Goal: Communication & Community: Answer question/provide support

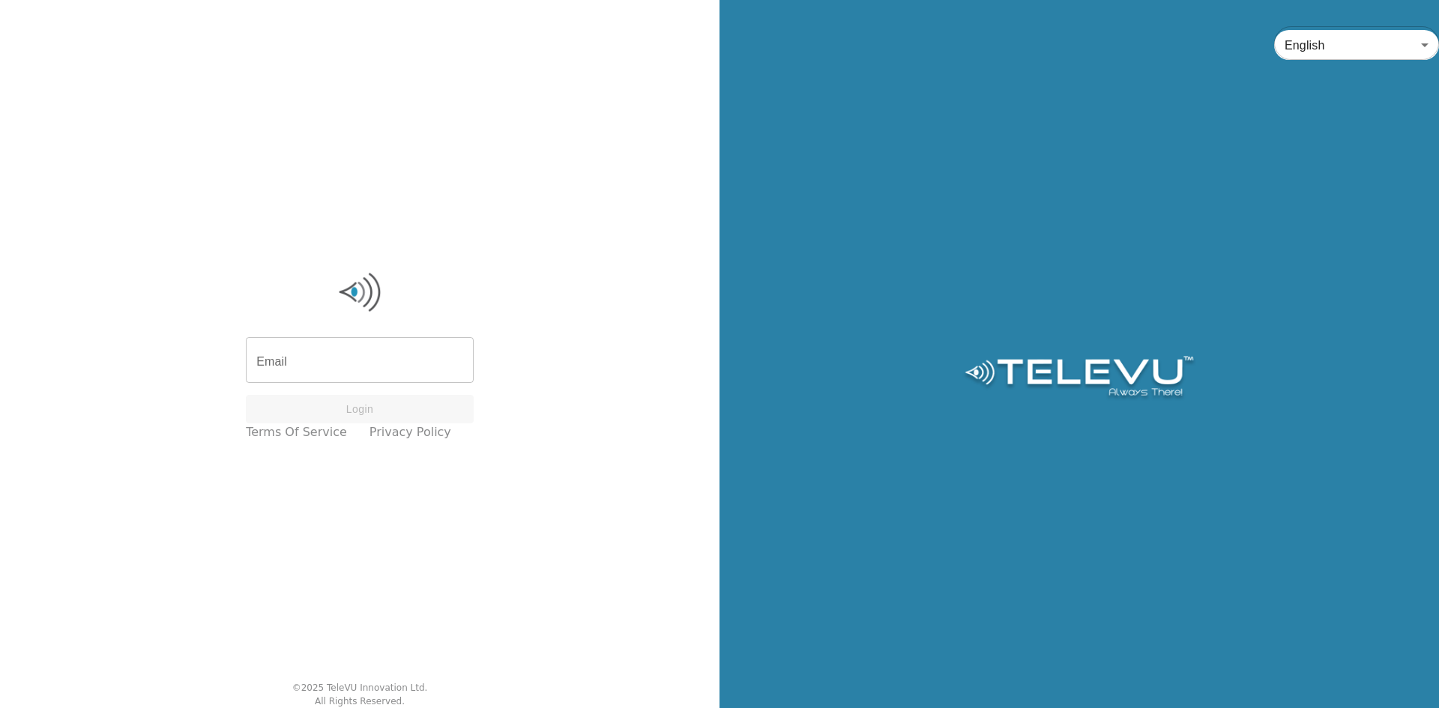
click at [393, 376] on input "Email" at bounding box center [360, 362] width 228 height 42
type input "[PERSON_NAME][EMAIL_ADDRESS][DOMAIN_NAME]"
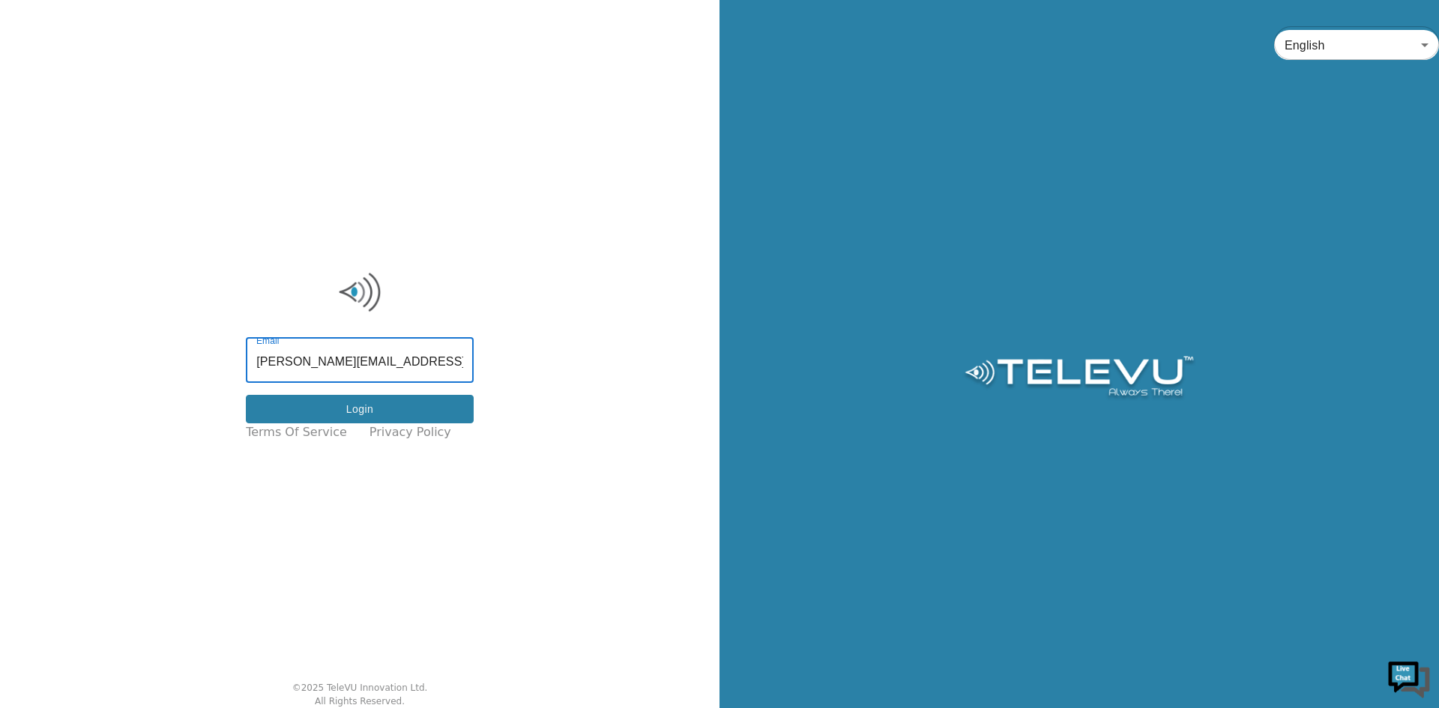
click at [342, 405] on button "Login" at bounding box center [360, 409] width 228 height 29
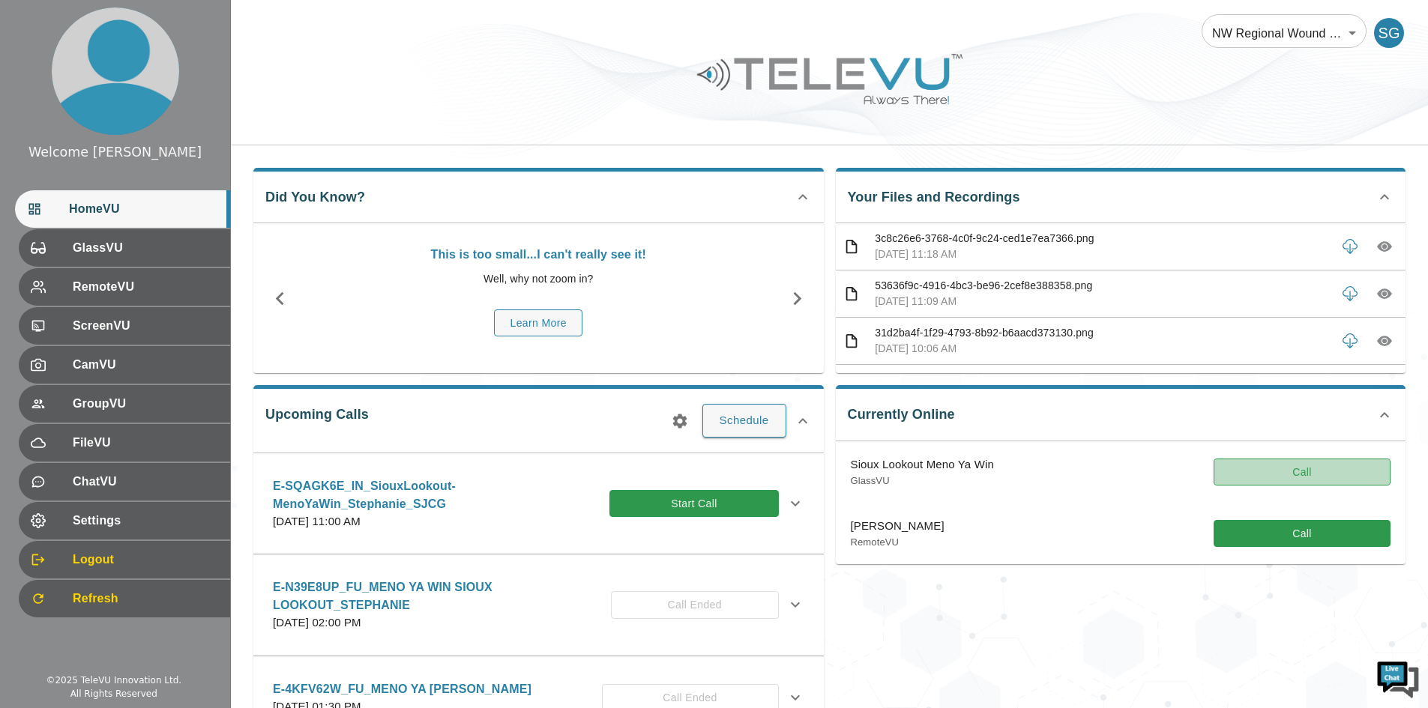
click at [1224, 470] on button "Call" at bounding box center [1301, 473] width 177 height 28
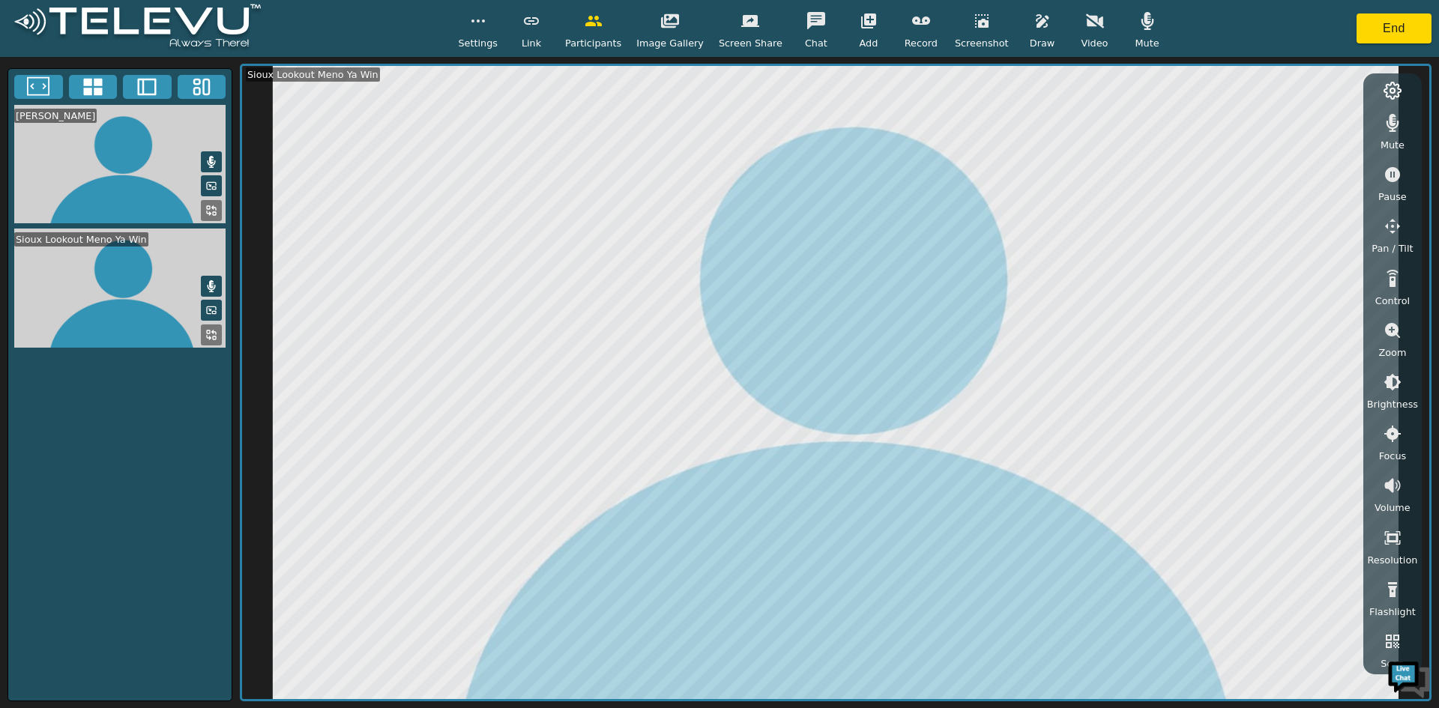
click at [1076, 32] on button "button" at bounding box center [1094, 21] width 37 height 30
click at [811, 26] on icon "button" at bounding box center [816, 21] width 18 height 18
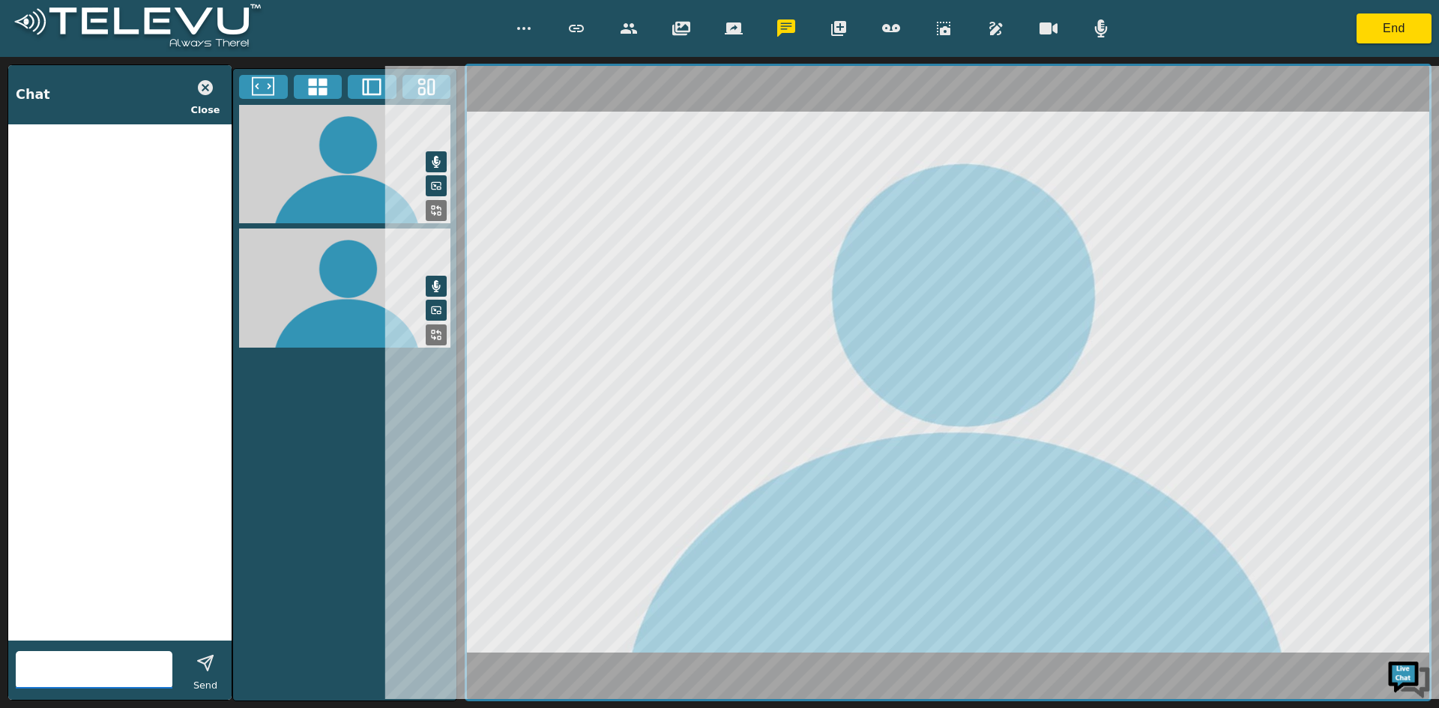
click at [49, 676] on input "text" at bounding box center [94, 670] width 157 height 24
type input "i cant hear you"
type input "just trying to figure it out, can you hear me?"
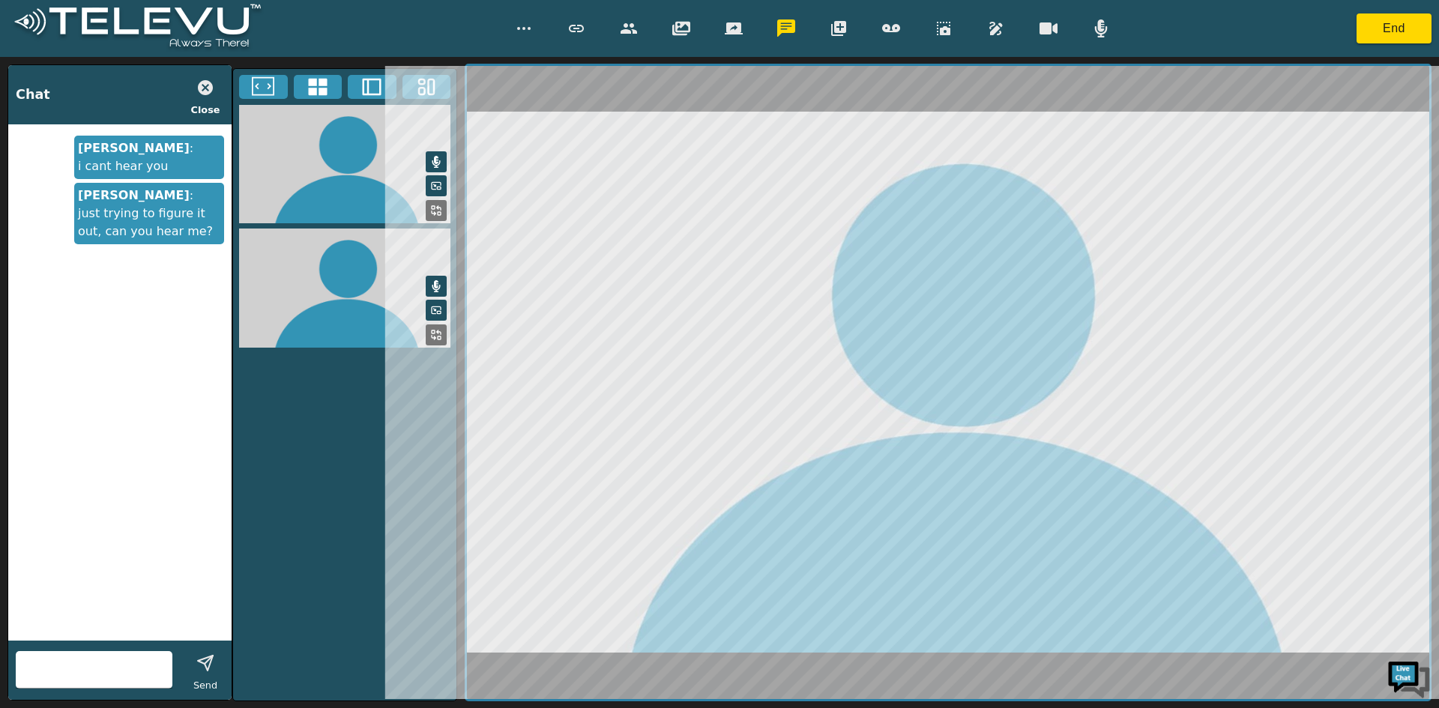
click at [1410, 675] on img at bounding box center [1408, 678] width 45 height 45
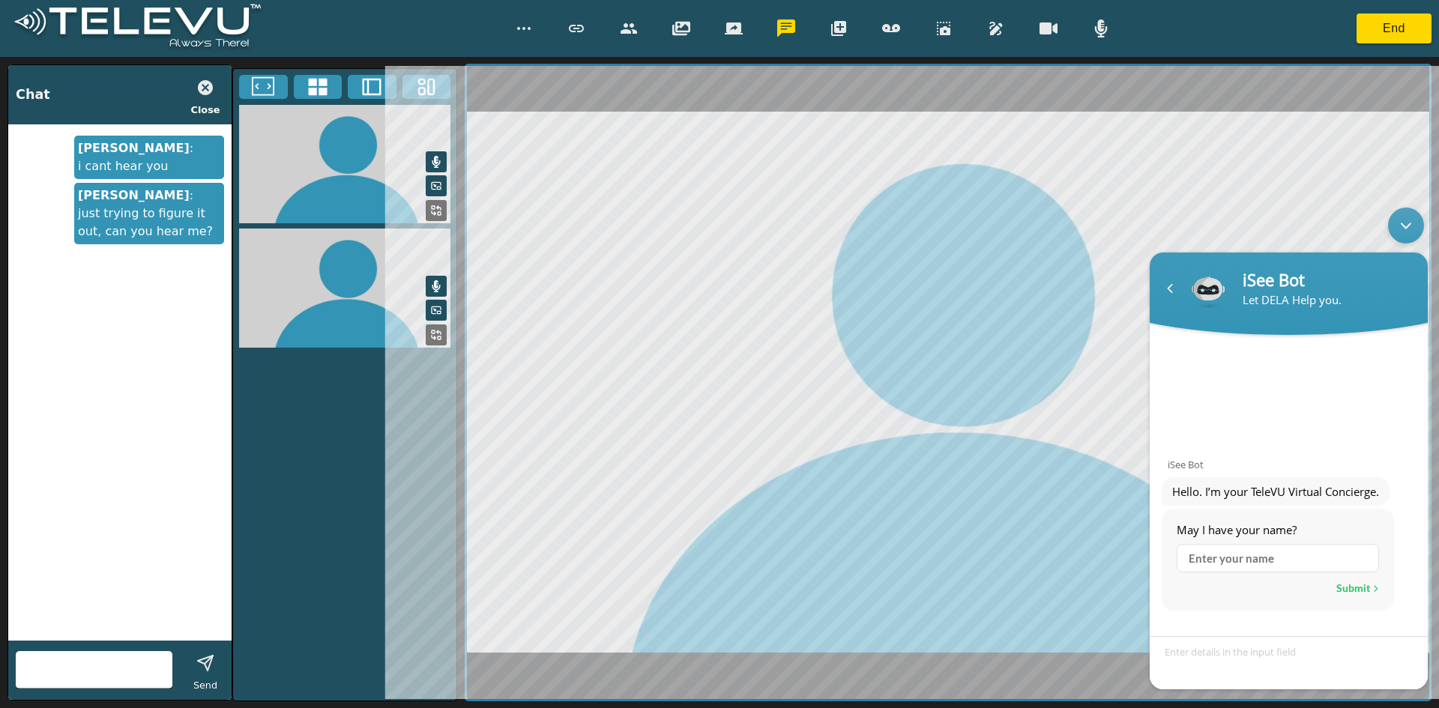
click at [1414, 227] on div "Minimize live chat window" at bounding box center [1406, 226] width 36 height 36
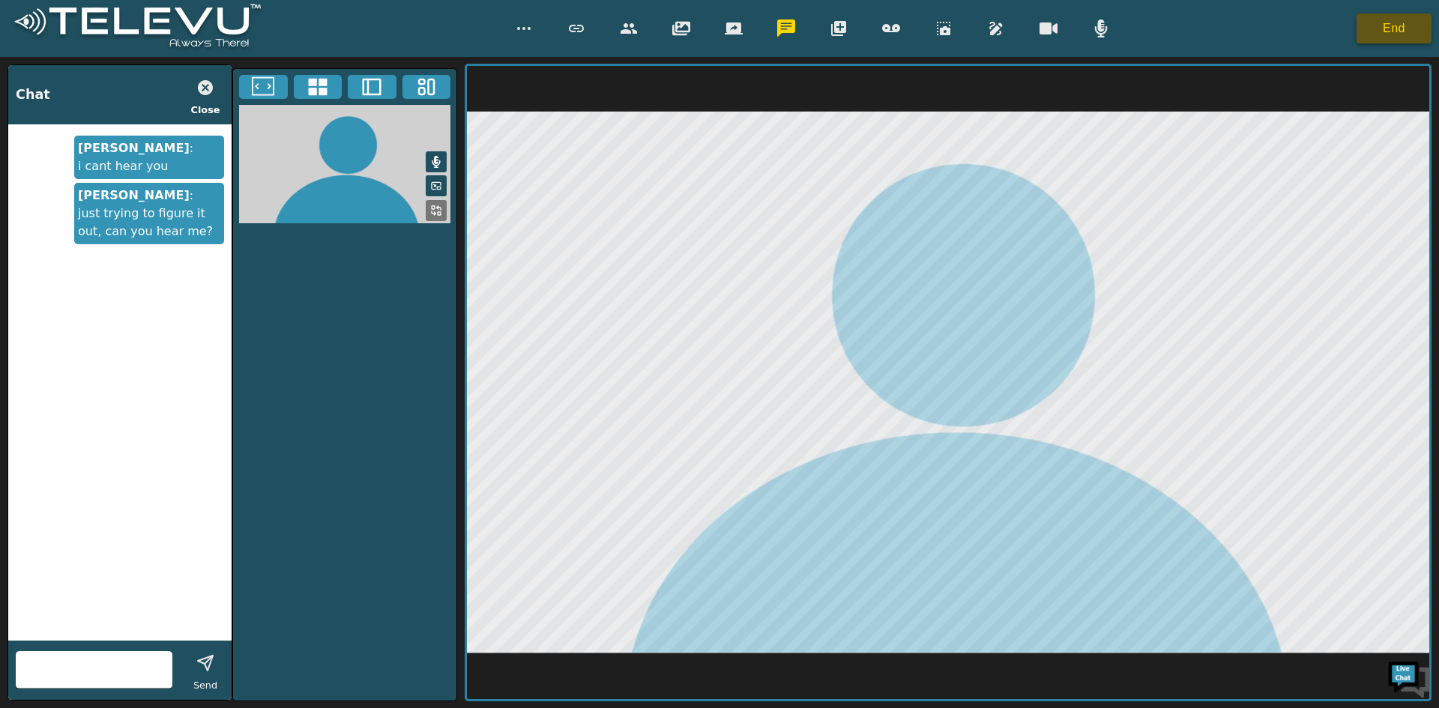
click at [1381, 37] on button "End" at bounding box center [1393, 28] width 75 height 30
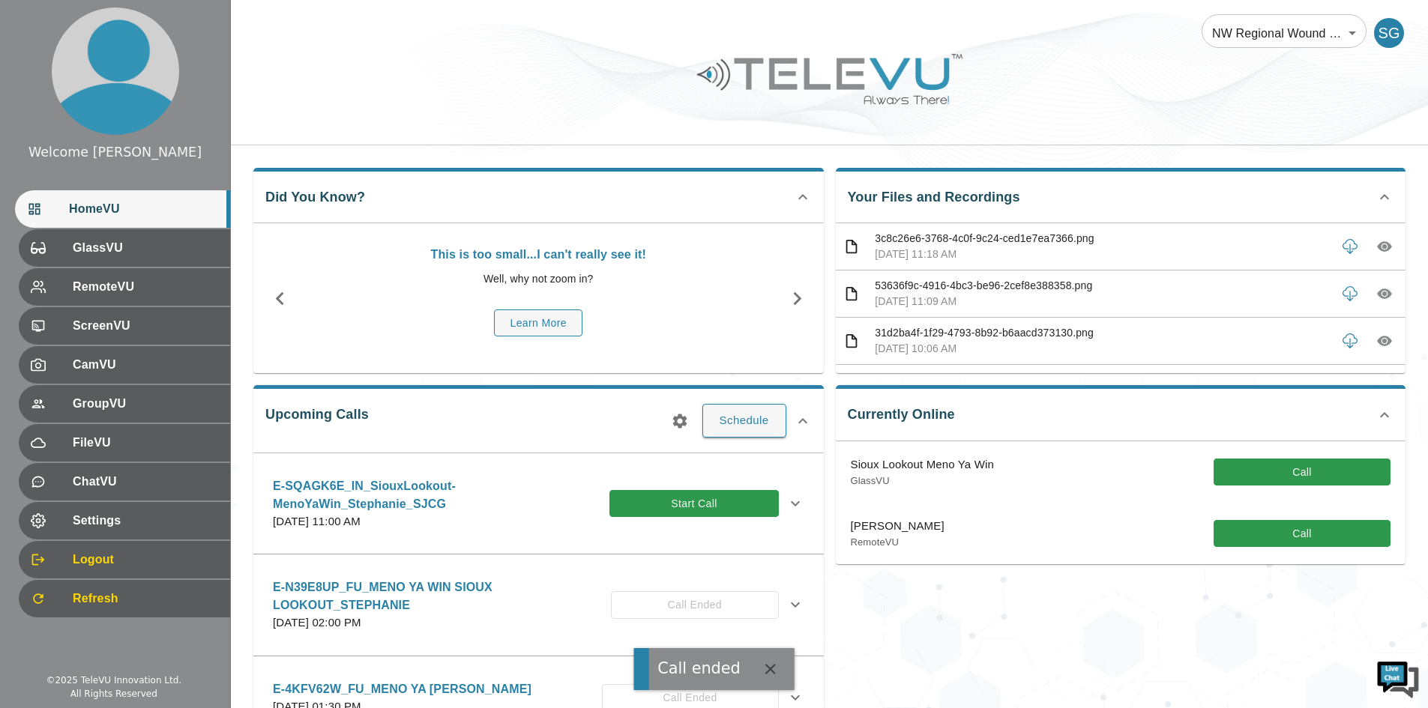
click at [1078, 580] on div "Currently Online Sioux Lookout Meno Ya Win GlassVU Call [PERSON_NAME] RemoteVU …" at bounding box center [1115, 568] width 582 height 390
click at [1255, 479] on button "Call" at bounding box center [1301, 473] width 177 height 28
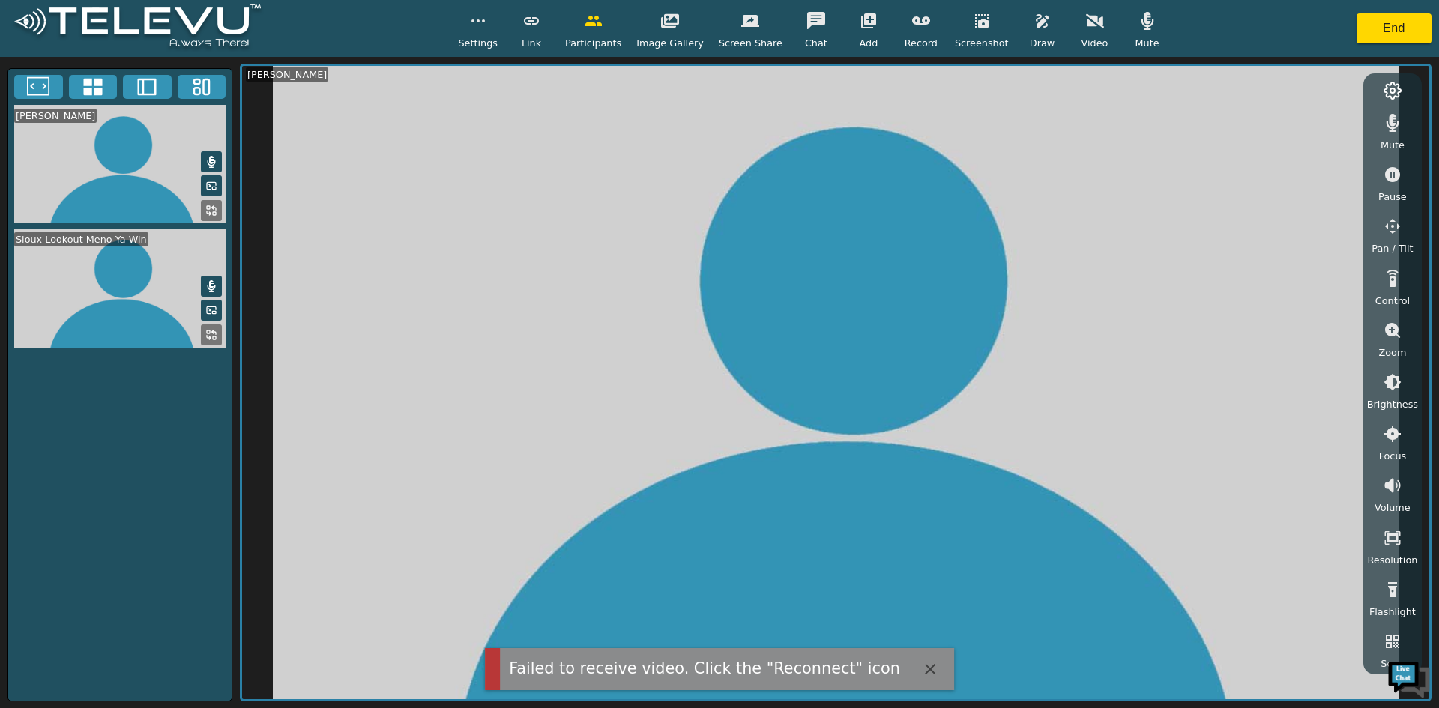
click at [1081, 39] on span "Video" at bounding box center [1094, 43] width 27 height 14
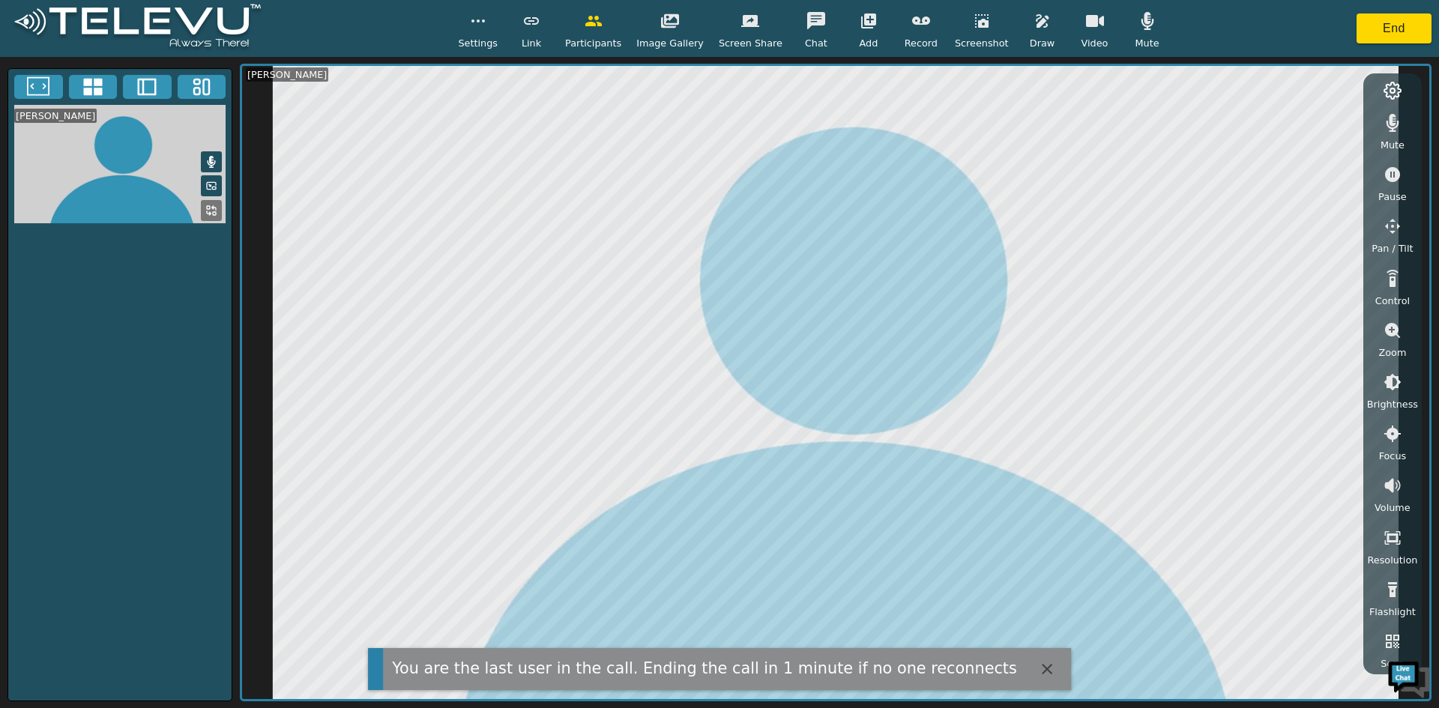
click at [1081, 39] on span "Video" at bounding box center [1094, 43] width 27 height 14
click at [1038, 671] on icon "button" at bounding box center [1047, 669] width 18 height 18
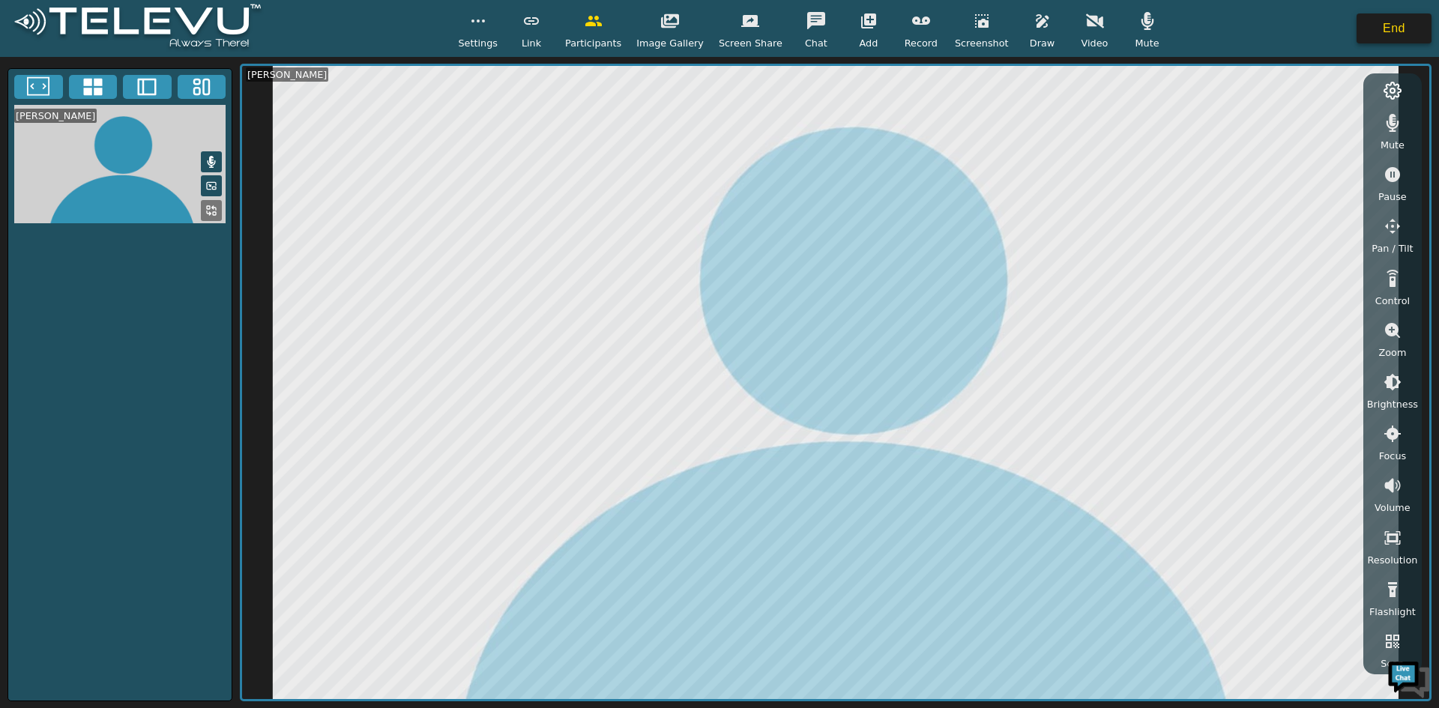
drag, startPoint x: 1015, startPoint y: 671, endPoint x: 1382, endPoint y: 24, distance: 743.3
click at [1382, 24] on button "End" at bounding box center [1393, 28] width 75 height 30
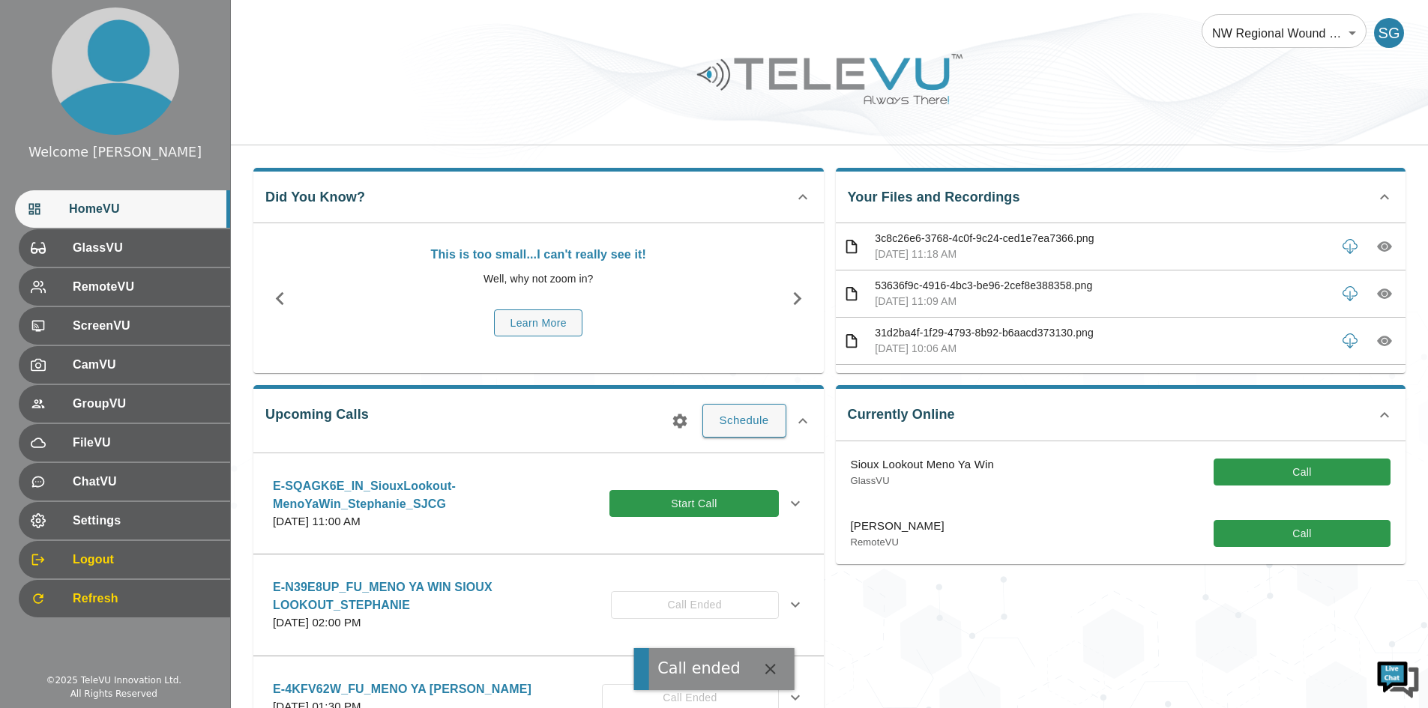
click at [1023, 611] on div "Currently Online Sioux Lookout Meno Ya Win GlassVU Call [PERSON_NAME] RemoteVU …" at bounding box center [1115, 568] width 582 height 390
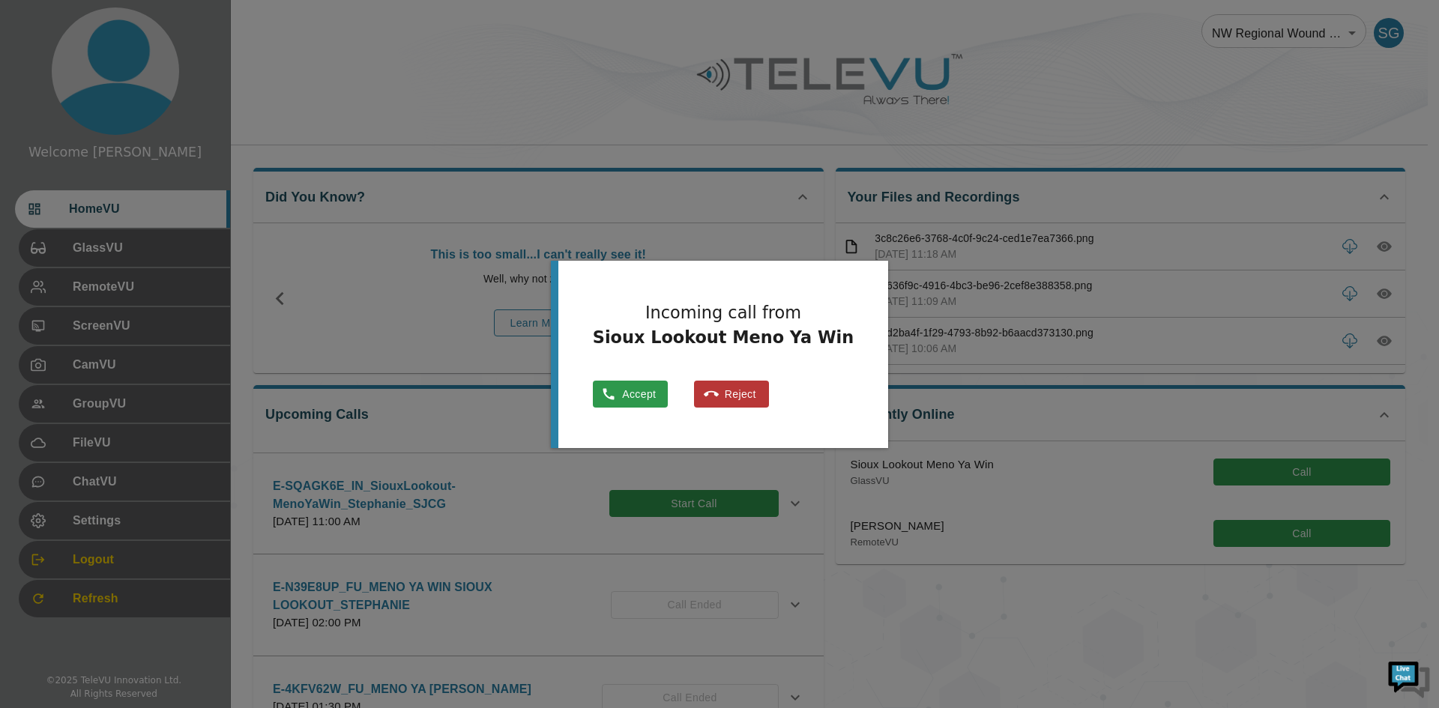
click at [1151, 495] on div at bounding box center [719, 354] width 1439 height 708
click at [668, 388] on button "Accept" at bounding box center [630, 394] width 75 height 29
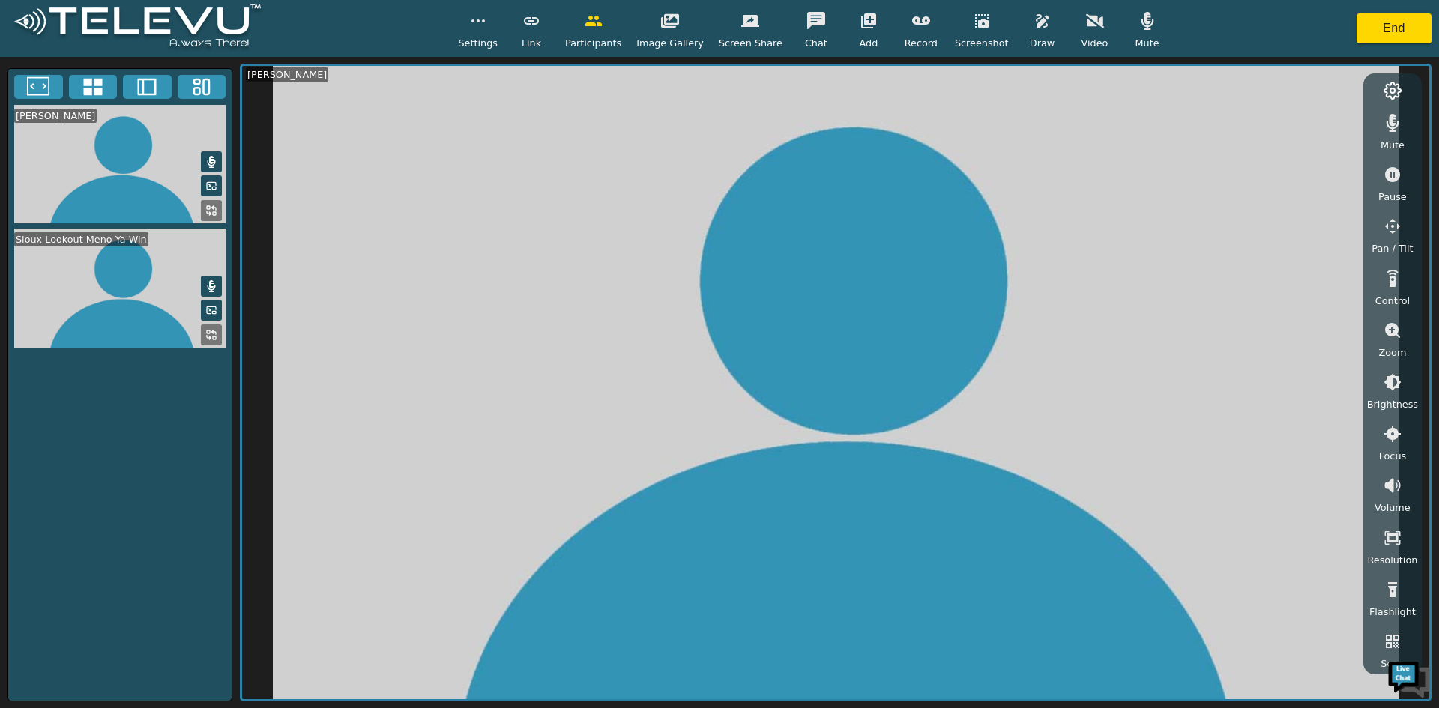
click at [73, 462] on div "[PERSON_NAME] Sioux Lookout Meno Ya Win" at bounding box center [119, 384] width 225 height 633
click at [151, 292] on video at bounding box center [119, 288] width 223 height 119
click at [815, 20] on button "button" at bounding box center [815, 21] width 37 height 30
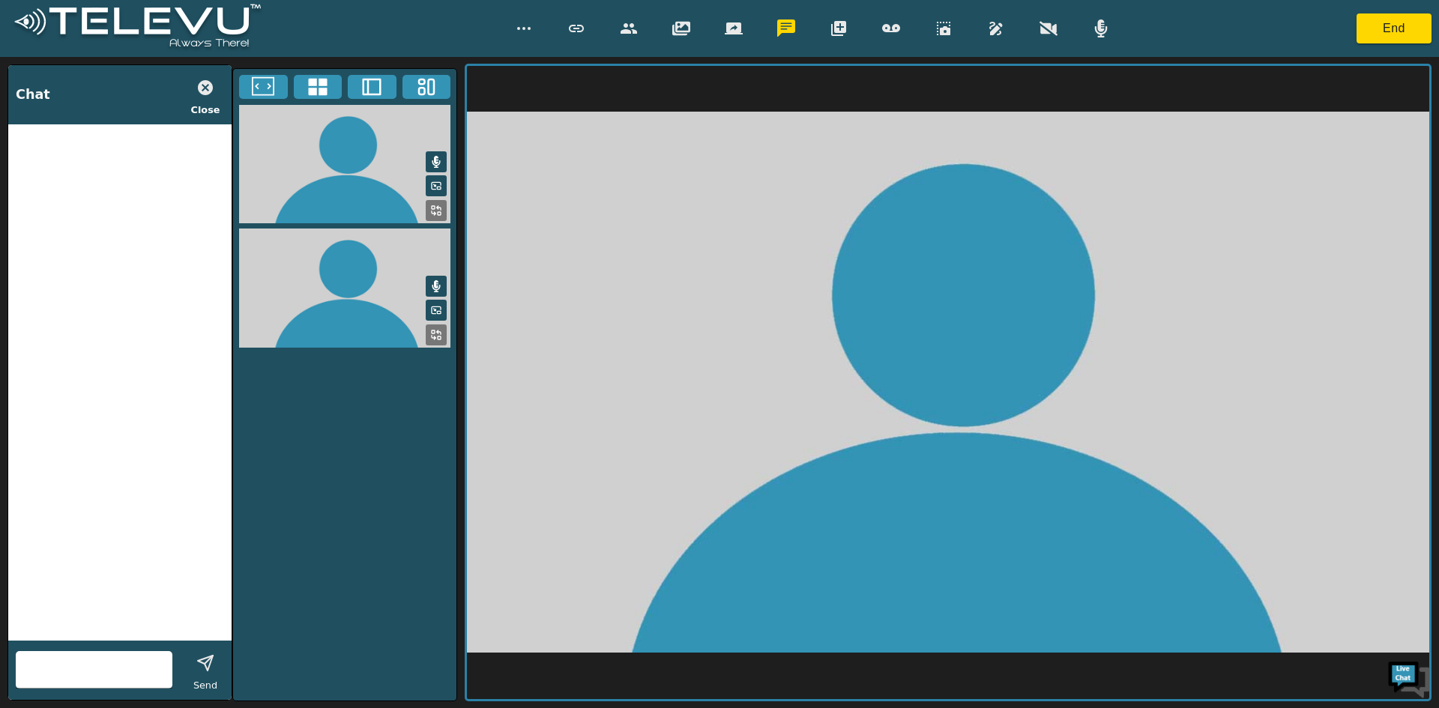
click at [767, 13] on button "button" at bounding box center [785, 28] width 37 height 30
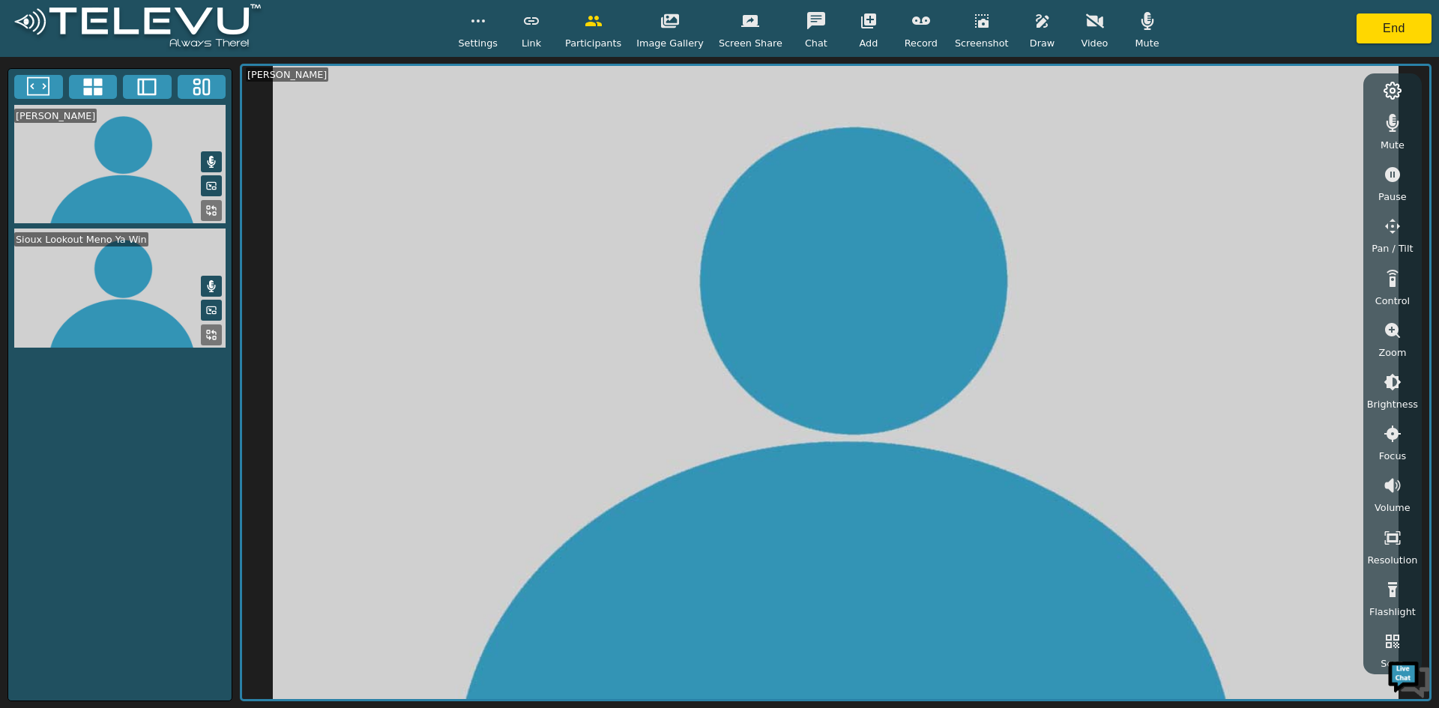
click at [805, 41] on span "Chat" at bounding box center [816, 43] width 22 height 14
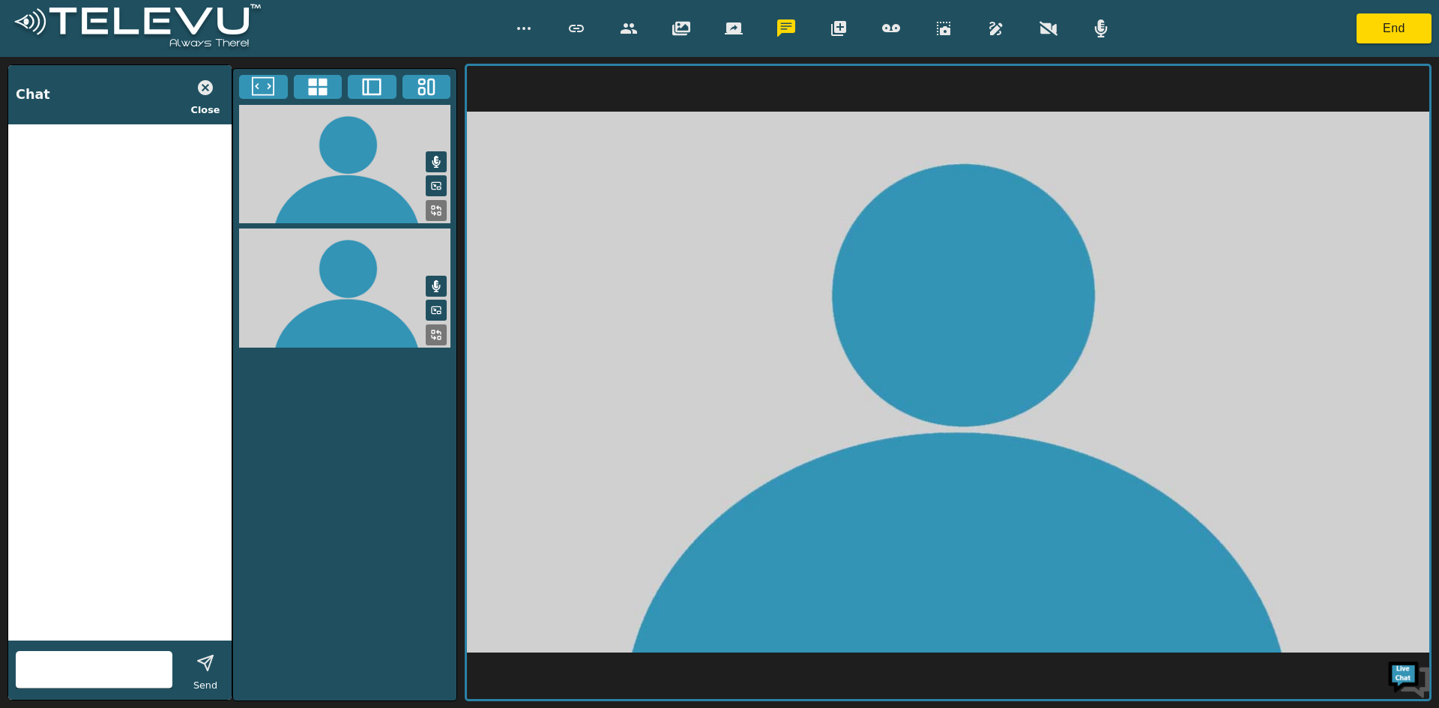
click at [81, 656] on div at bounding box center [94, 669] width 157 height 37
type input "I cant hear you"
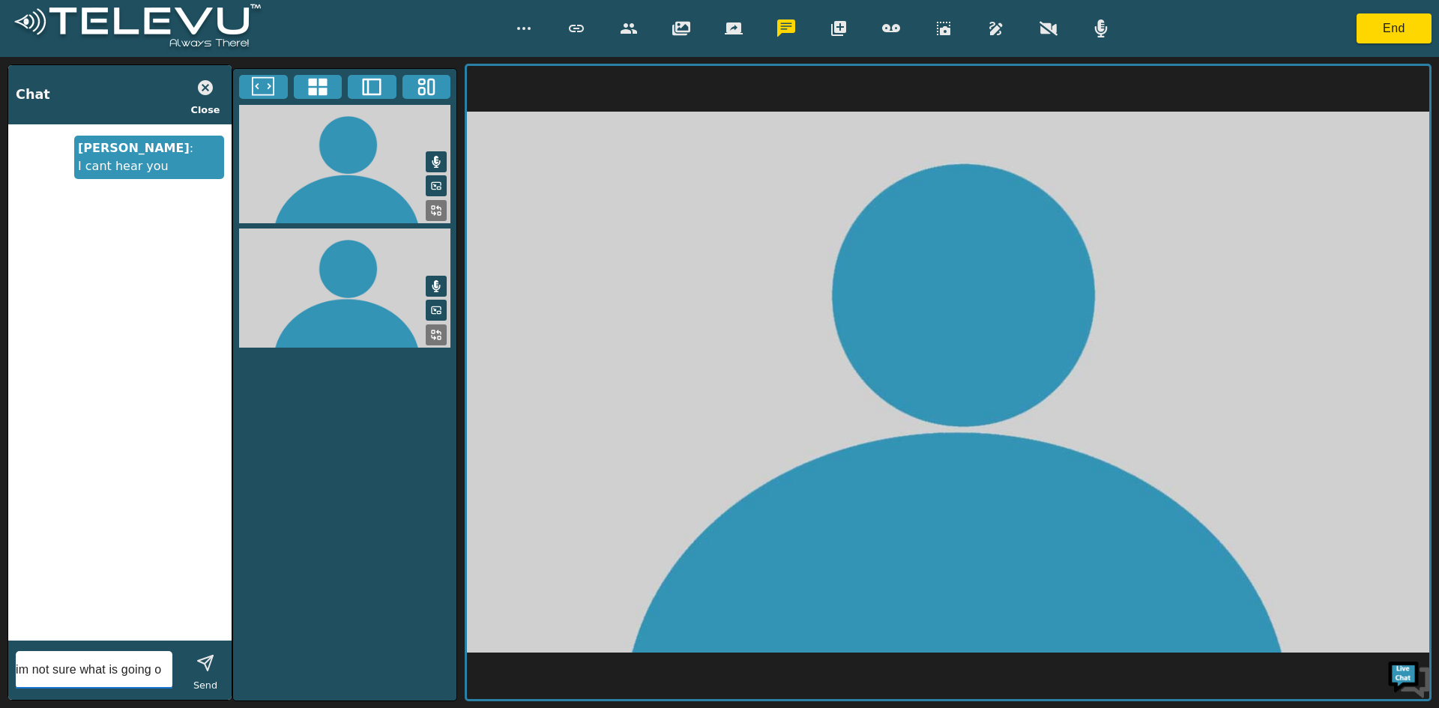
type input "im not sure what is going on"
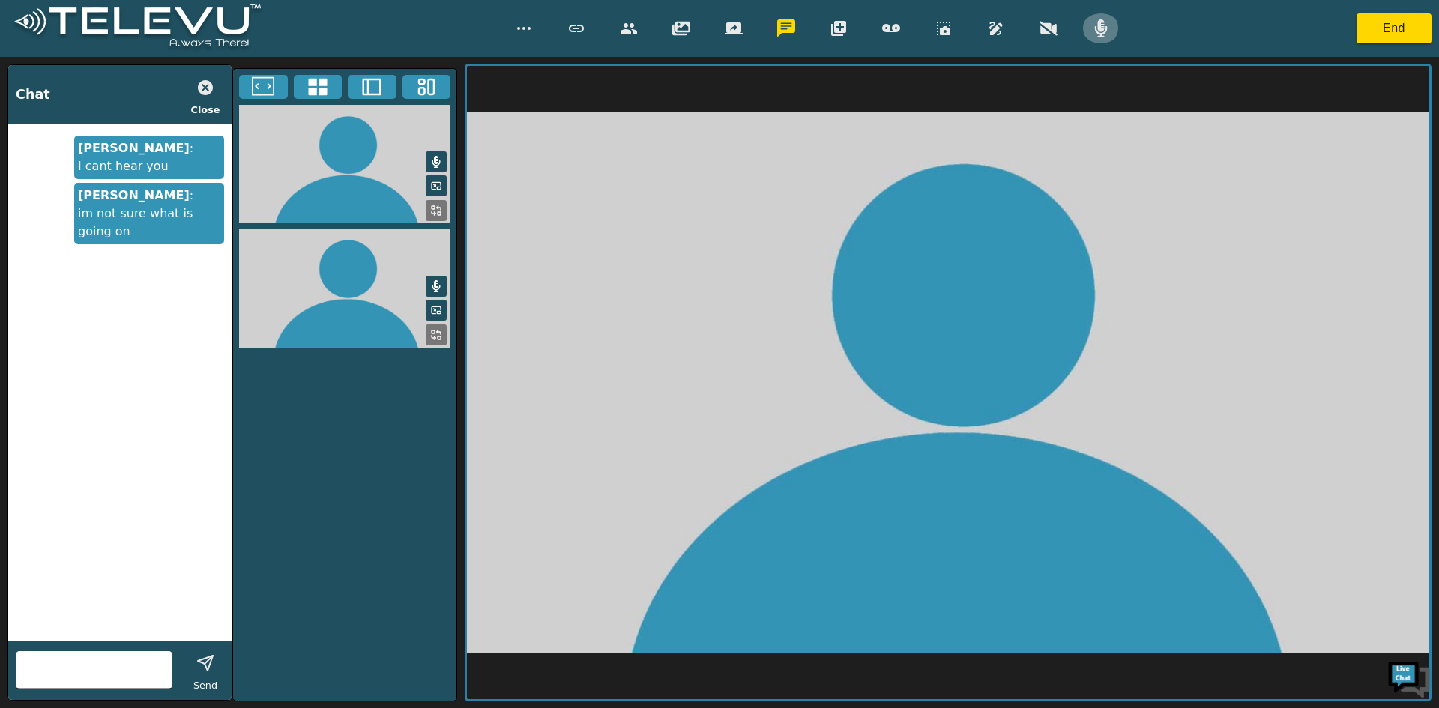
click at [1098, 31] on icon "button" at bounding box center [1101, 28] width 18 height 18
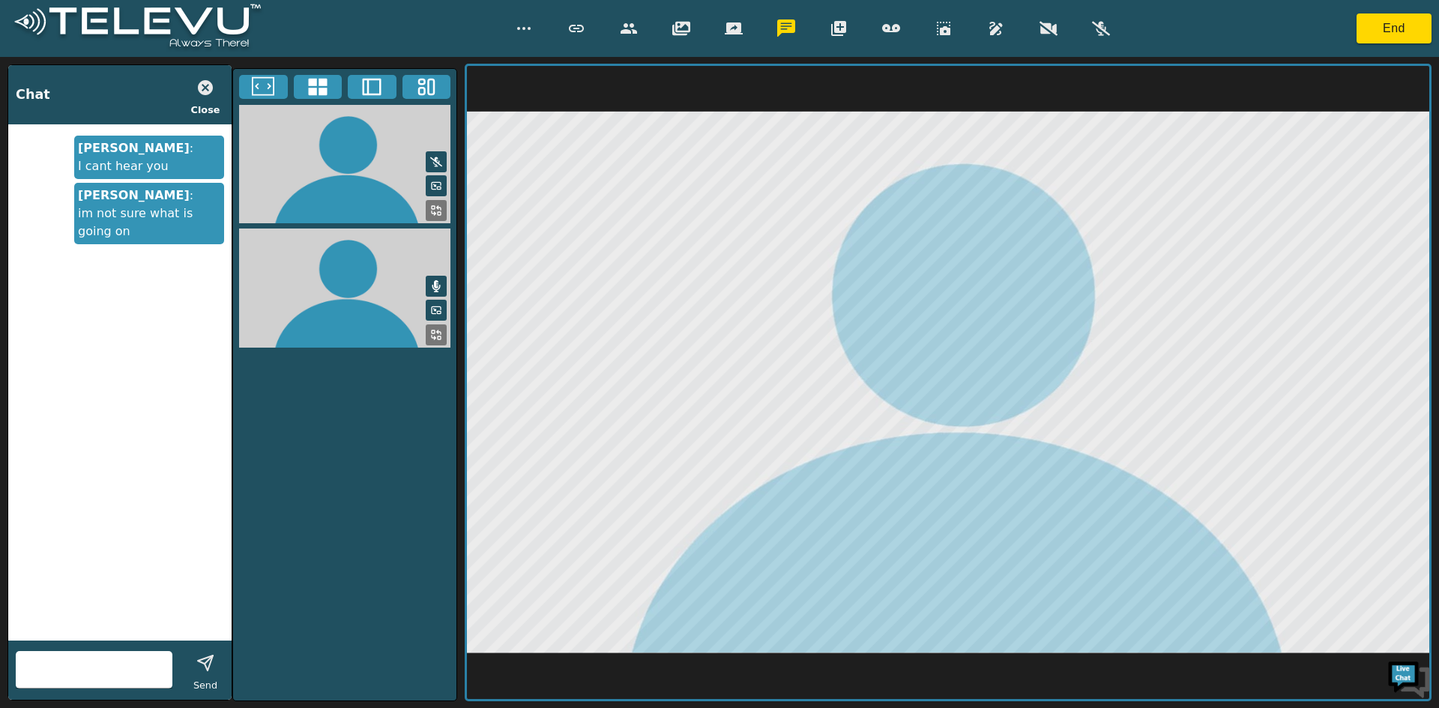
click at [1098, 31] on icon "button" at bounding box center [1101, 28] width 18 height 14
click at [101, 673] on input "text" at bounding box center [94, 670] width 157 height 24
click at [1381, 25] on button "End" at bounding box center [1393, 28] width 75 height 30
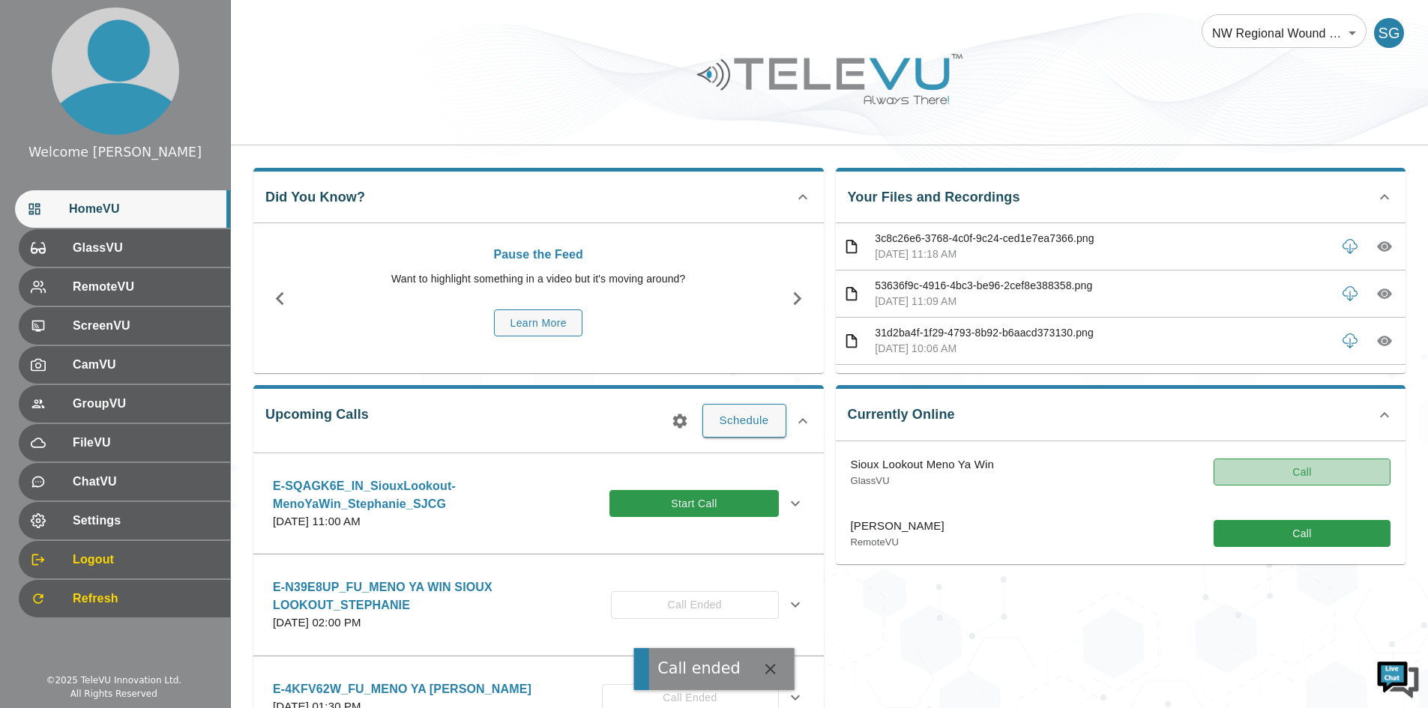
click at [1267, 470] on button "Call" at bounding box center [1301, 473] width 177 height 28
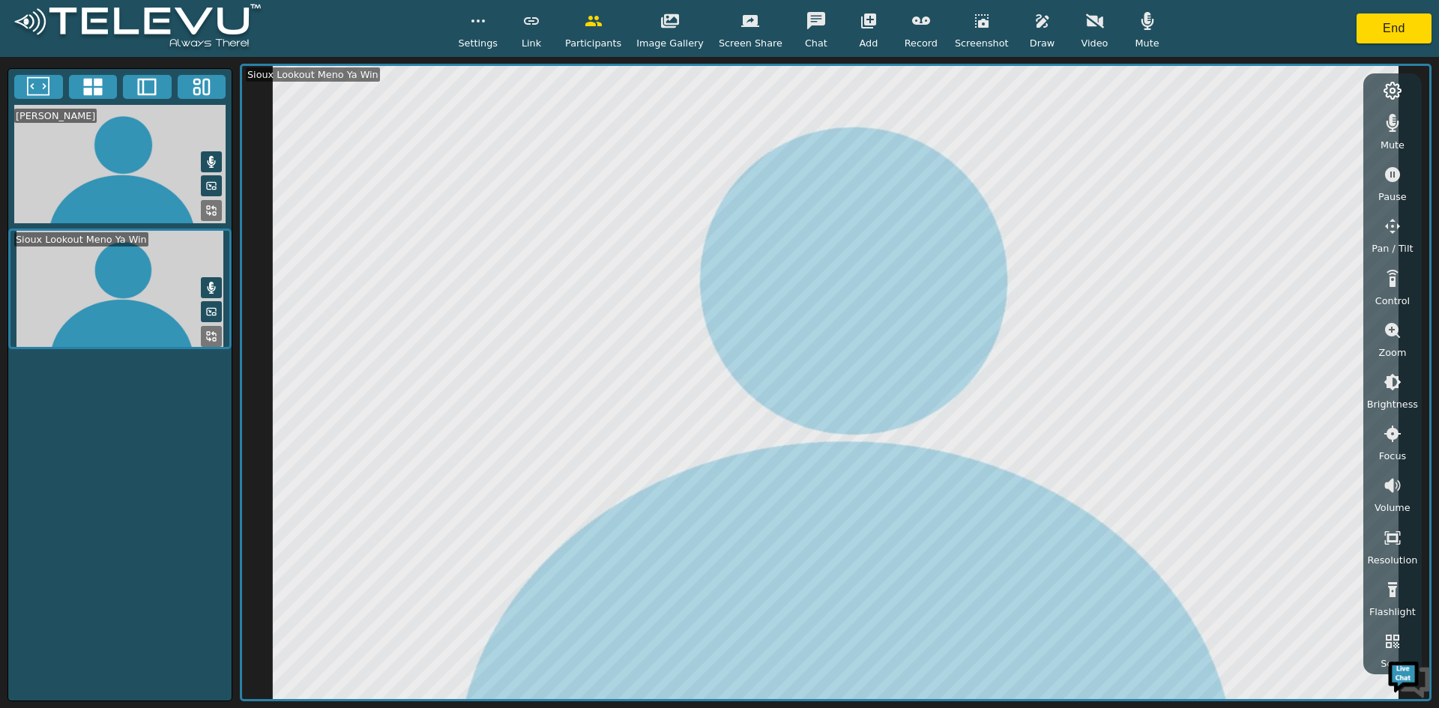
click at [119, 296] on video at bounding box center [119, 289] width 223 height 121
click at [1387, 489] on icon "button" at bounding box center [1392, 486] width 18 height 18
click at [1387, 484] on icon "button" at bounding box center [1392, 486] width 16 height 14
click at [1385, 484] on icon "button" at bounding box center [1392, 486] width 16 height 14
click at [1389, 538] on icon "button" at bounding box center [1392, 538] width 18 height 18
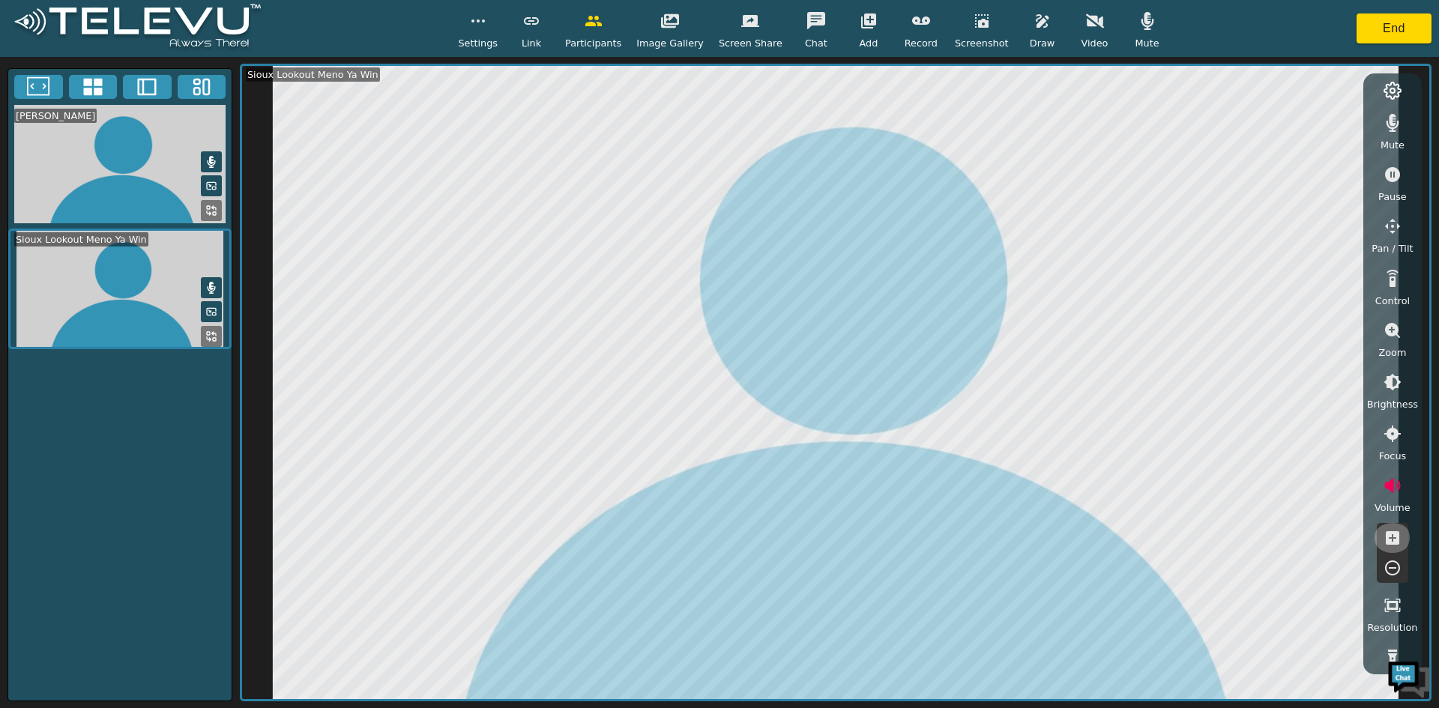
click at [1389, 538] on icon "button" at bounding box center [1392, 538] width 18 height 18
click at [1386, 483] on icon "button" at bounding box center [1392, 486] width 16 height 14
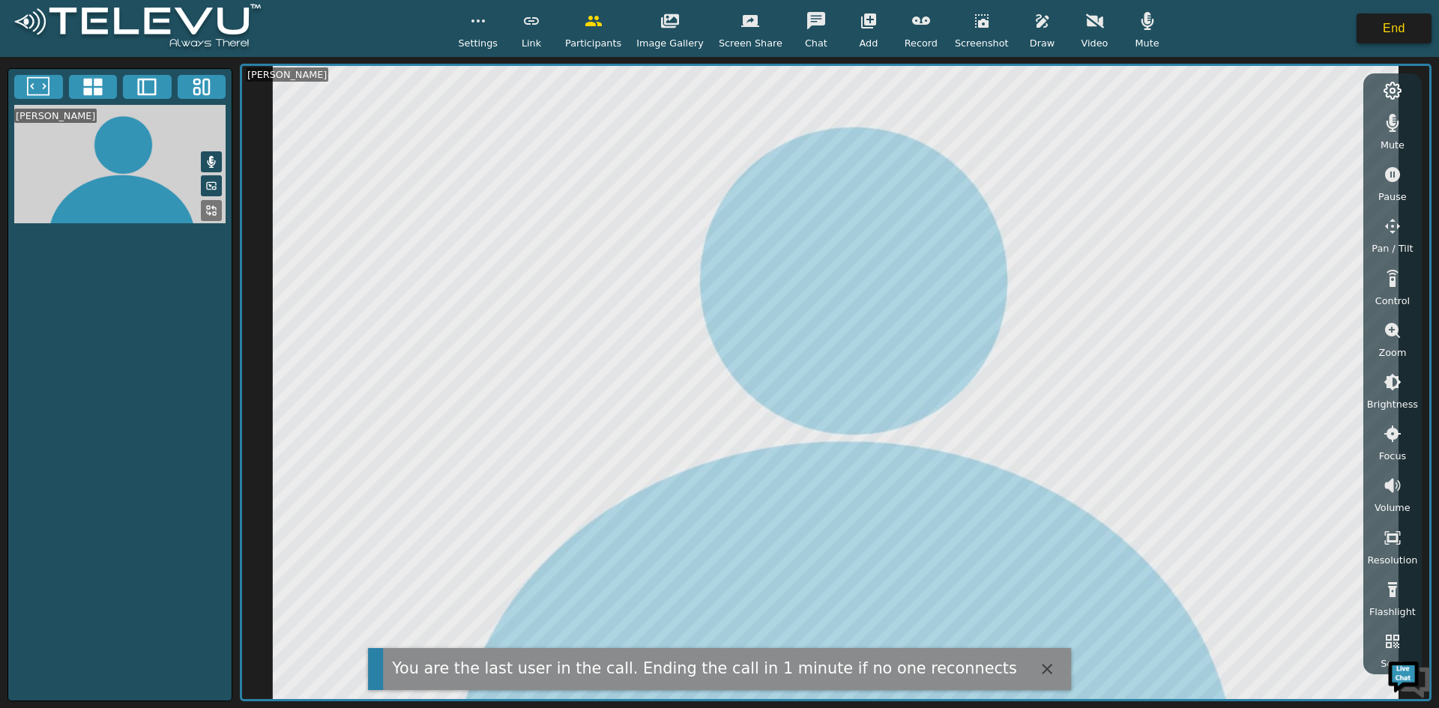
drag, startPoint x: 961, startPoint y: 50, endPoint x: 1374, endPoint y: 19, distance: 414.8
click at [1374, 19] on button "End" at bounding box center [1393, 28] width 75 height 30
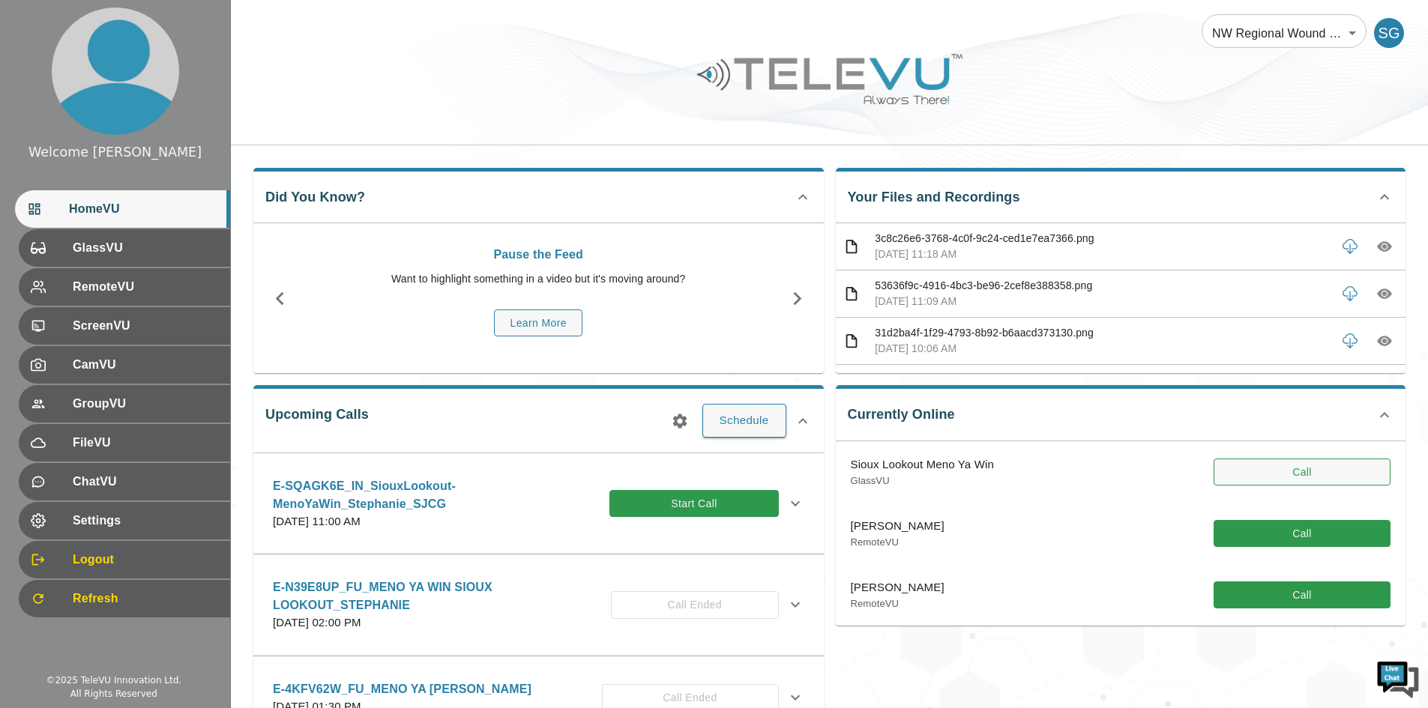
click at [1252, 470] on button "Call" at bounding box center [1301, 473] width 177 height 28
click at [1248, 481] on button "Call" at bounding box center [1301, 473] width 177 height 28
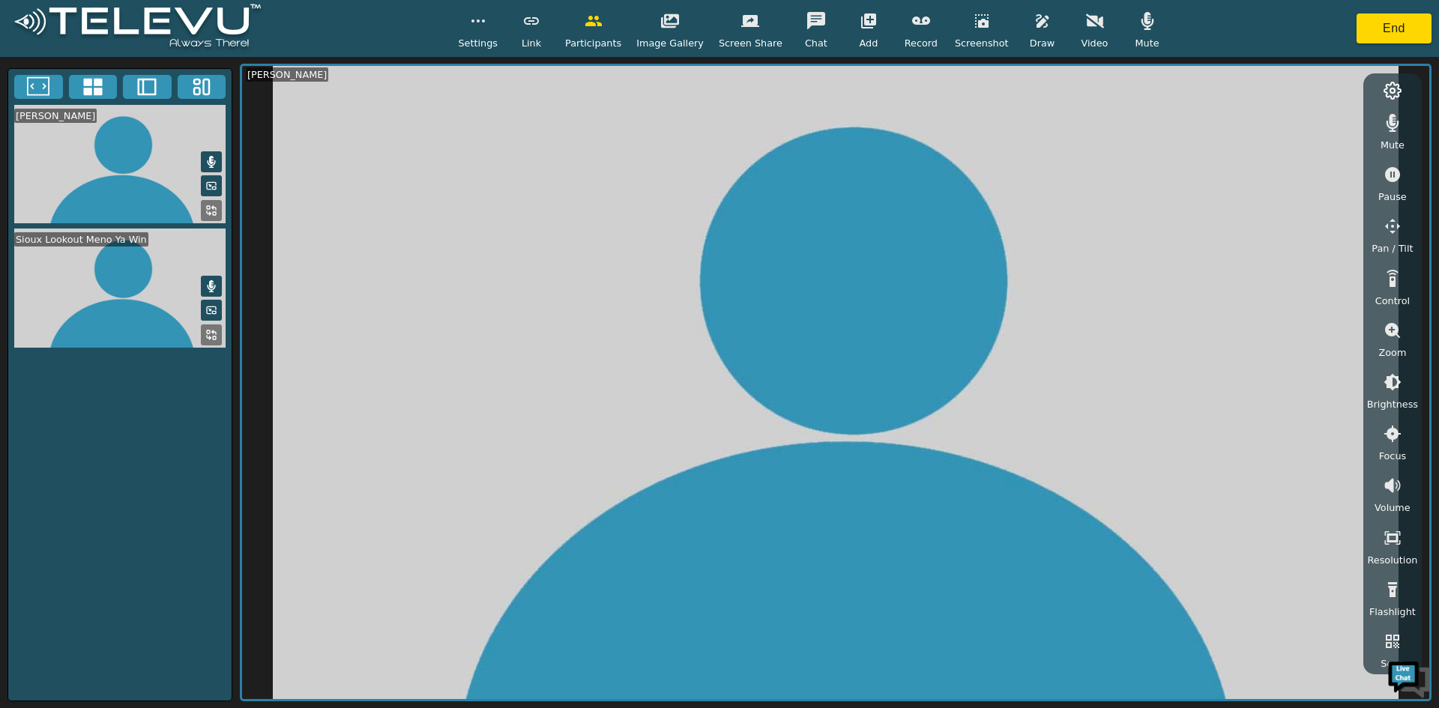
click at [85, 283] on video at bounding box center [119, 288] width 223 height 119
click at [208, 333] on icon at bounding box center [211, 335] width 12 height 12
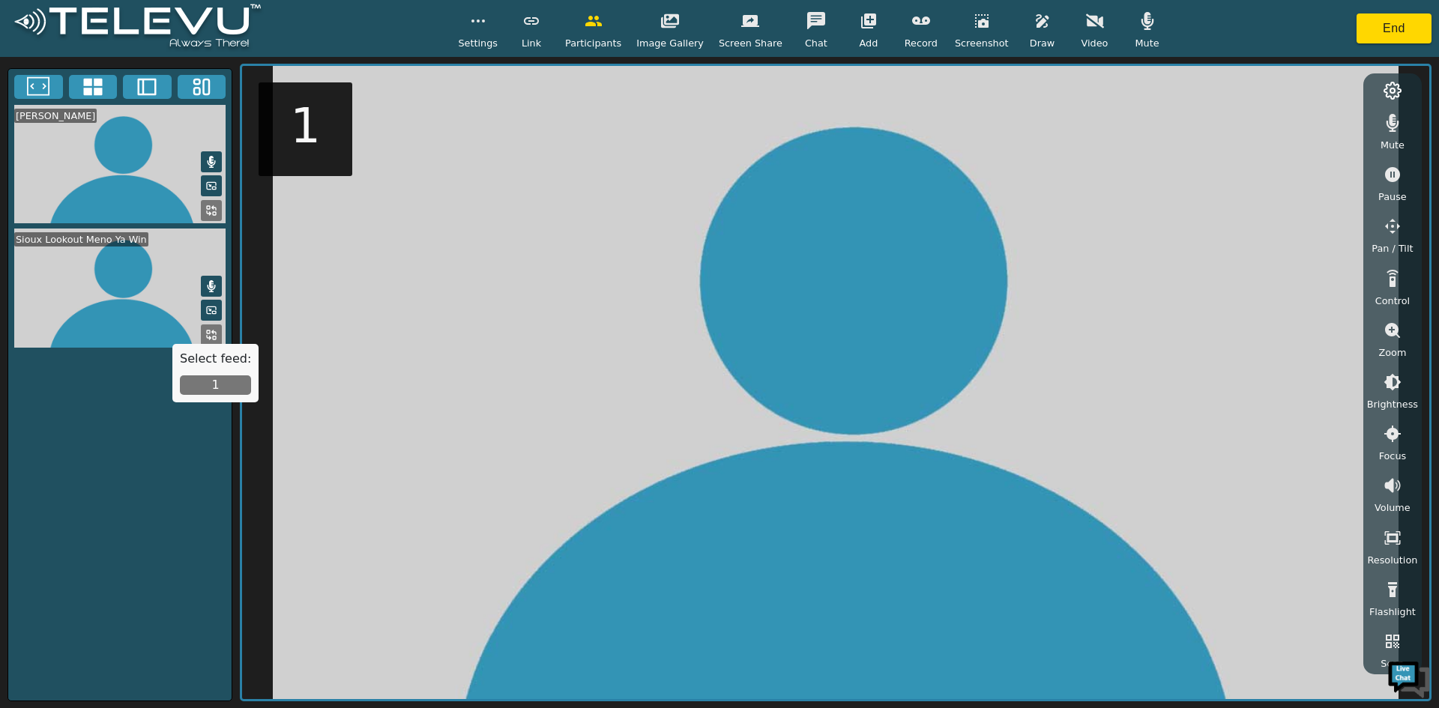
click at [219, 389] on button "1" at bounding box center [215, 384] width 71 height 19
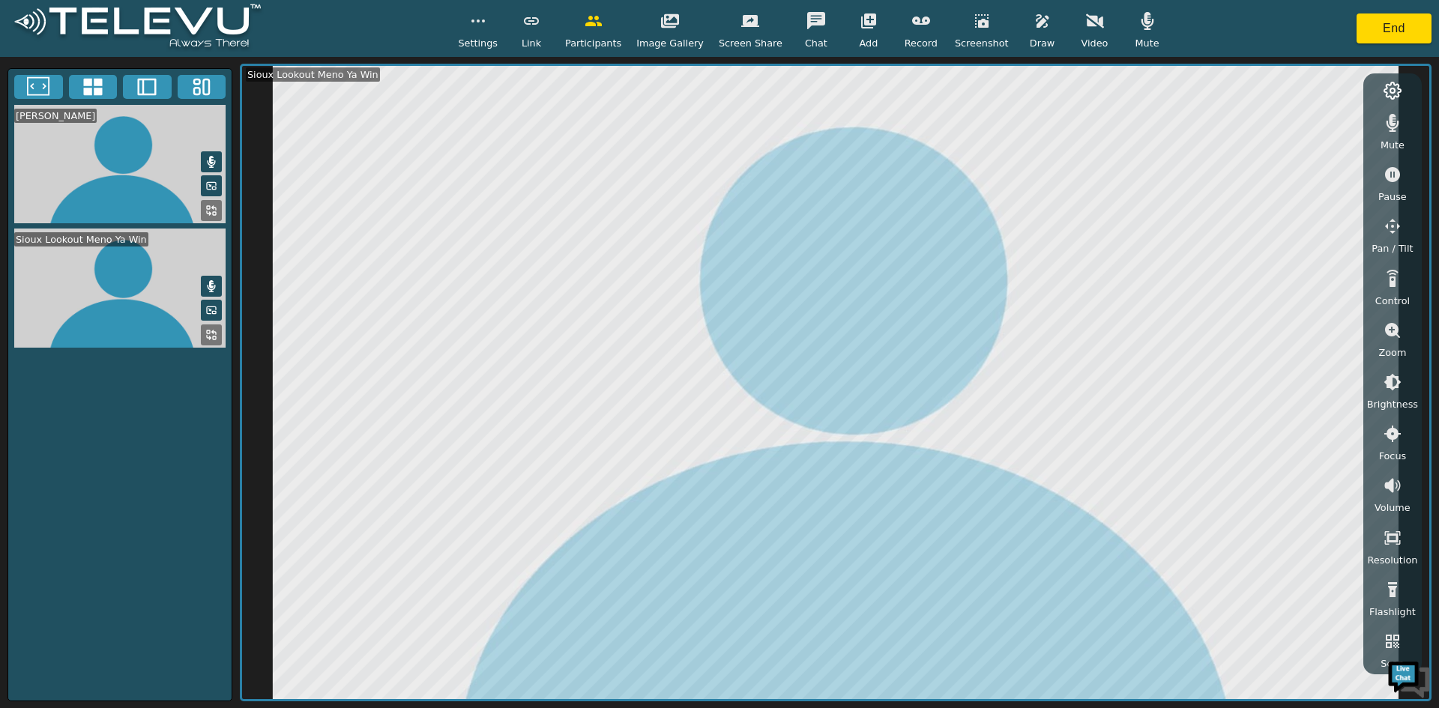
click at [815, 21] on button "button" at bounding box center [815, 21] width 37 height 30
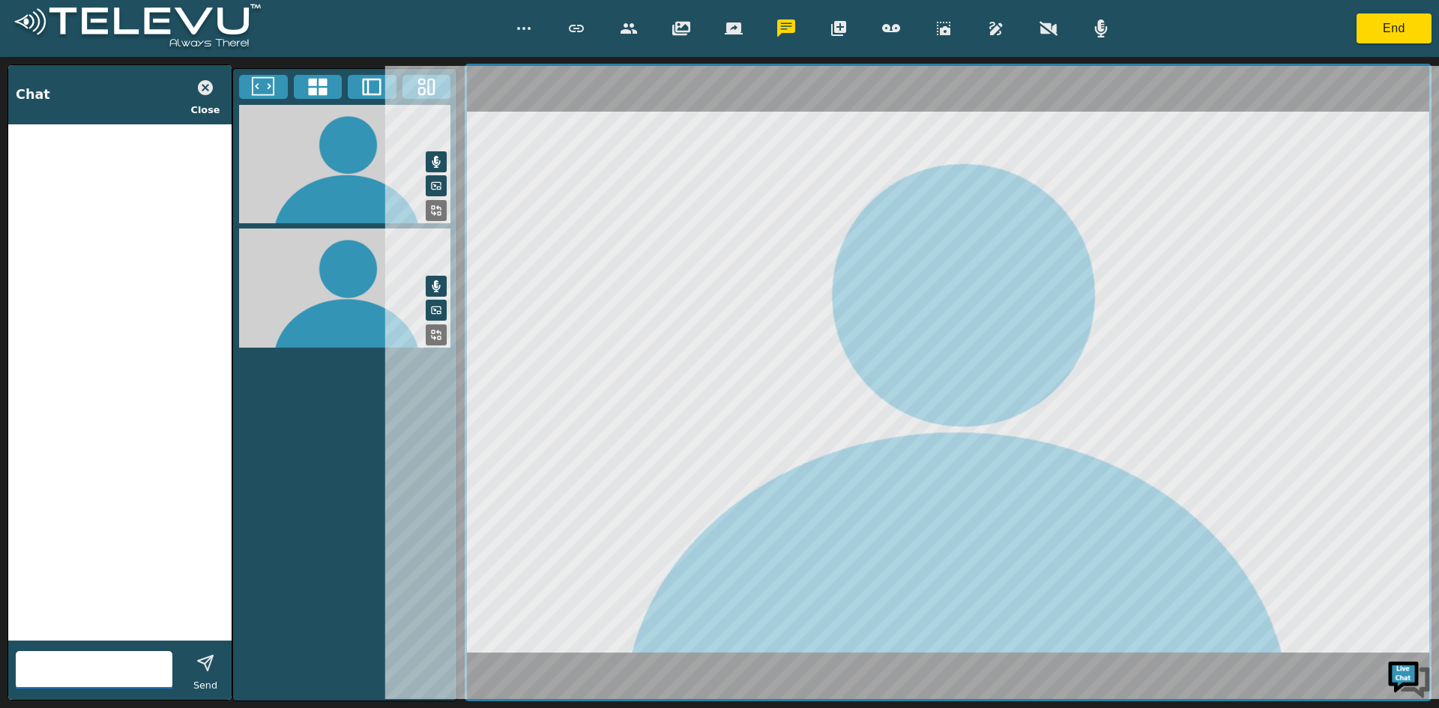
click at [100, 672] on input "text" at bounding box center [94, 670] width 157 height 24
type input "i am trying to cal you"
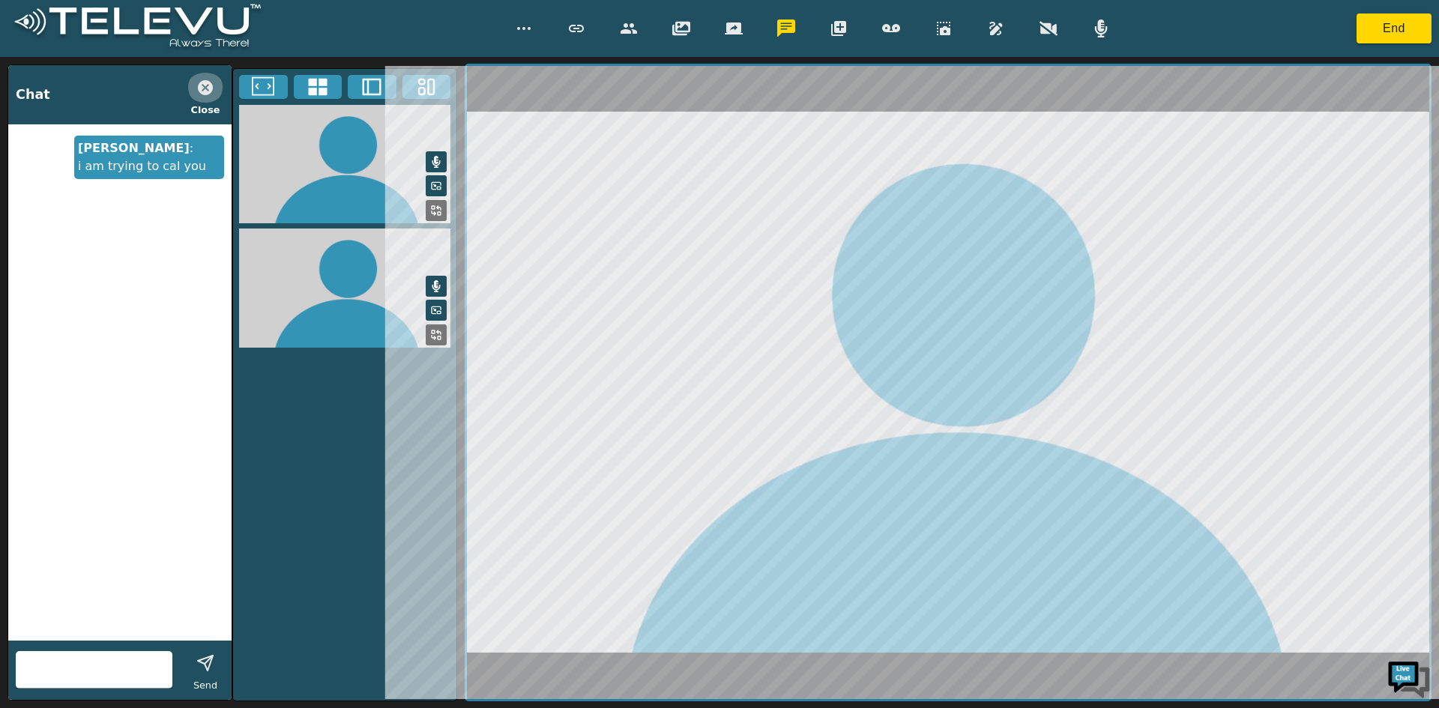
click at [206, 86] on icon "button" at bounding box center [205, 88] width 18 height 18
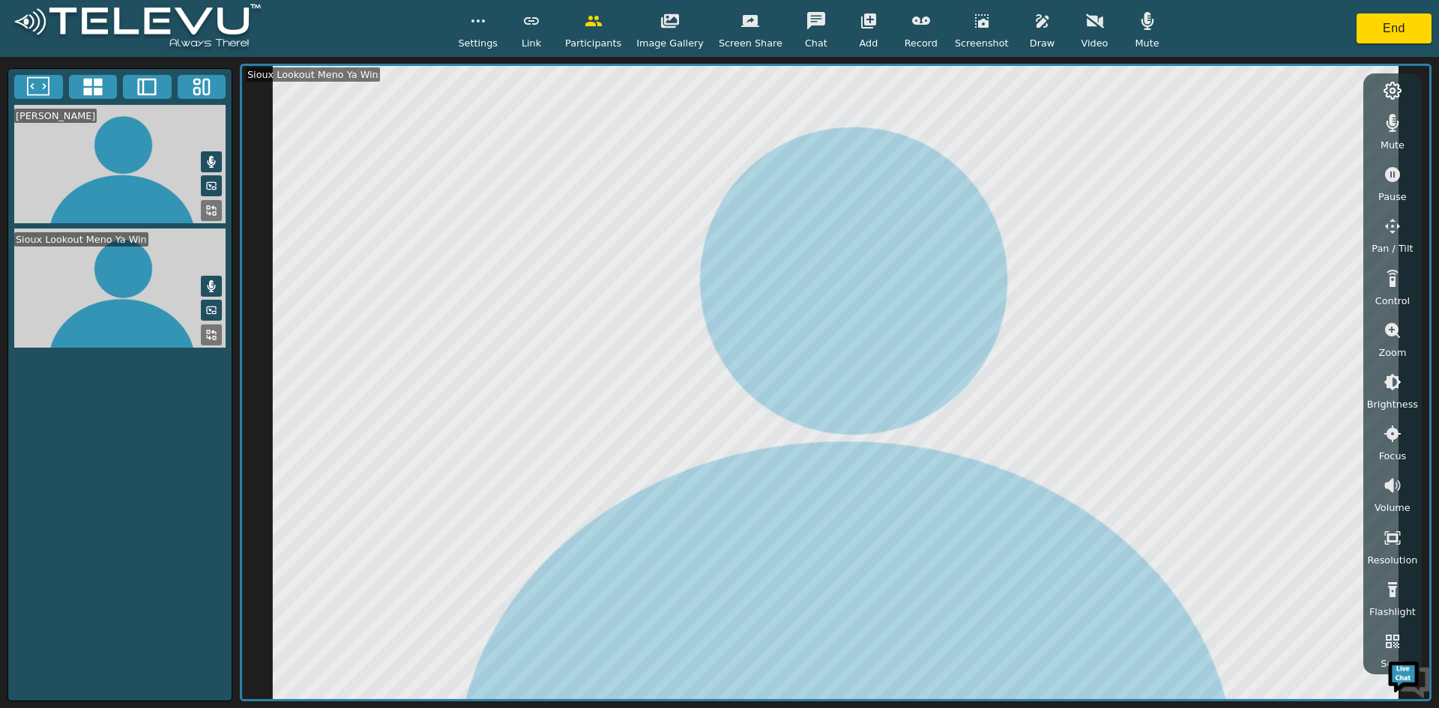
click at [1389, 484] on icon "button" at bounding box center [1392, 486] width 16 height 14
click at [1383, 540] on icon "button" at bounding box center [1392, 538] width 18 height 18
click at [1395, 537] on icon "button" at bounding box center [1392, 538] width 18 height 18
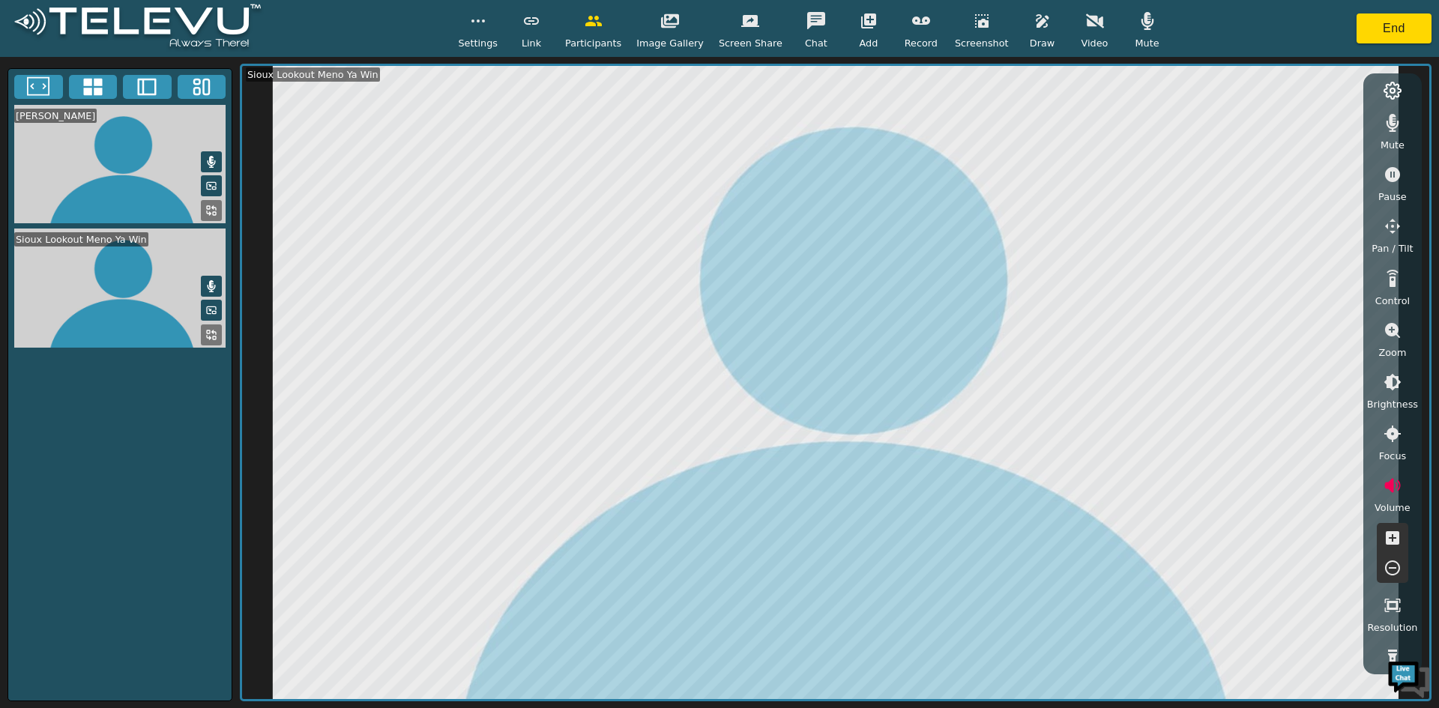
click at [1395, 537] on icon "button" at bounding box center [1392, 538] width 18 height 18
click at [1138, 19] on icon "button" at bounding box center [1147, 21] width 18 height 18
click at [1086, 22] on icon "button" at bounding box center [1095, 21] width 18 height 18
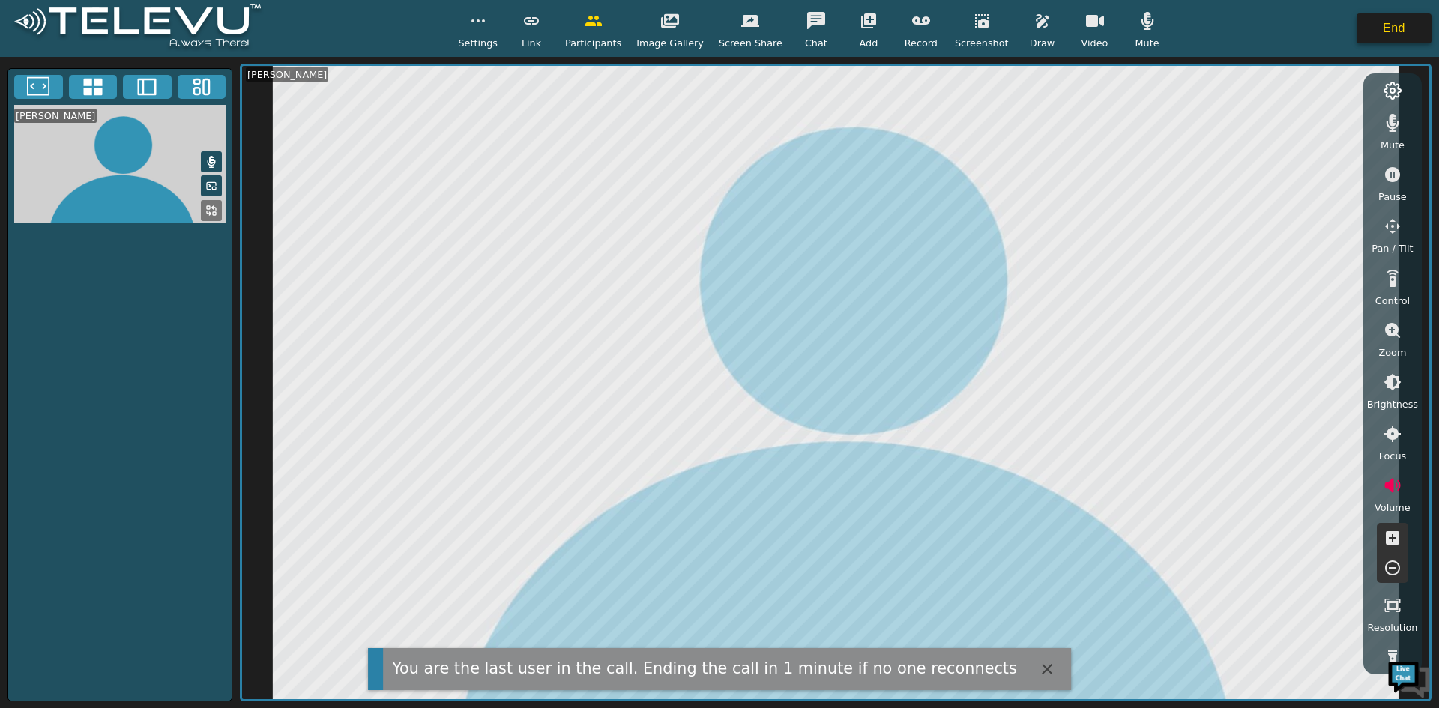
click at [1377, 33] on button "End" at bounding box center [1393, 28] width 75 height 30
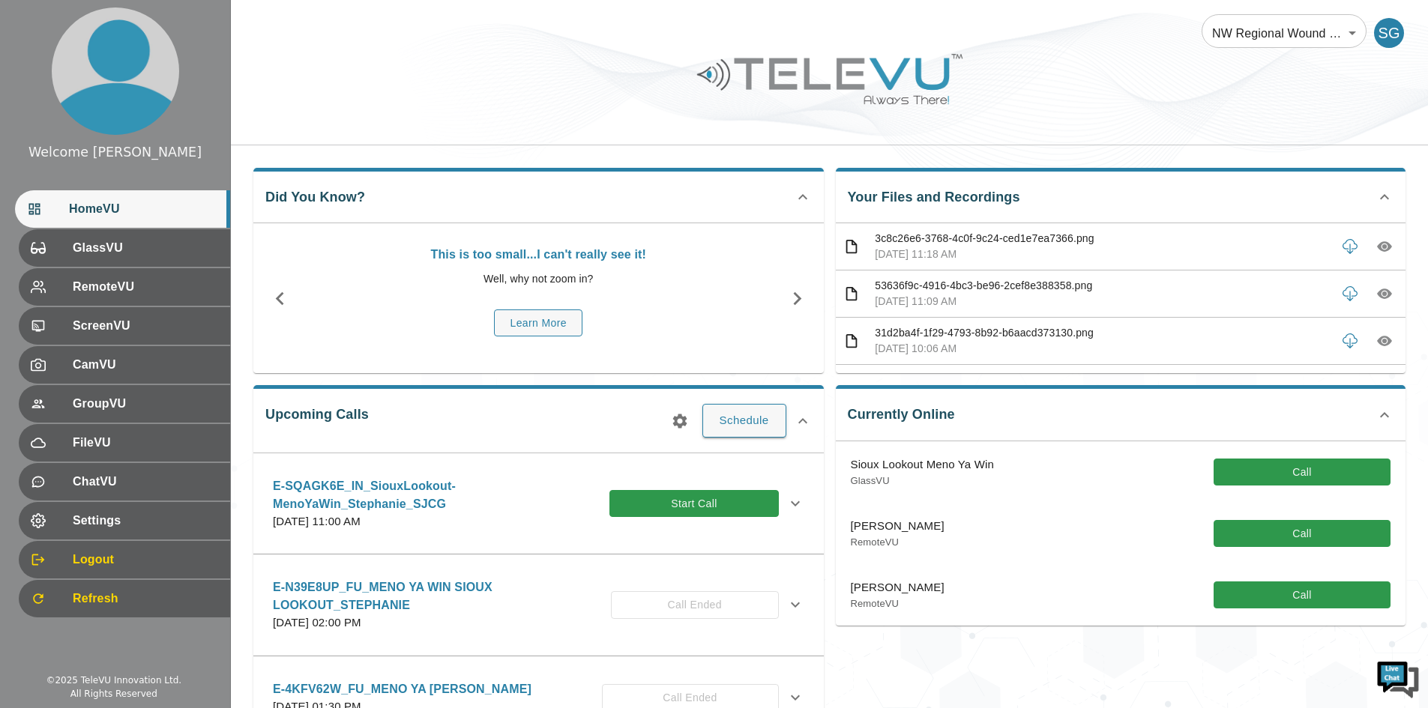
click at [1044, 652] on div "Currently Online Sioux Lookout Meno Ya Win GlassVU Call [PERSON_NAME] RemoteVU …" at bounding box center [1115, 568] width 582 height 390
click at [1258, 472] on button "Call" at bounding box center [1301, 473] width 177 height 28
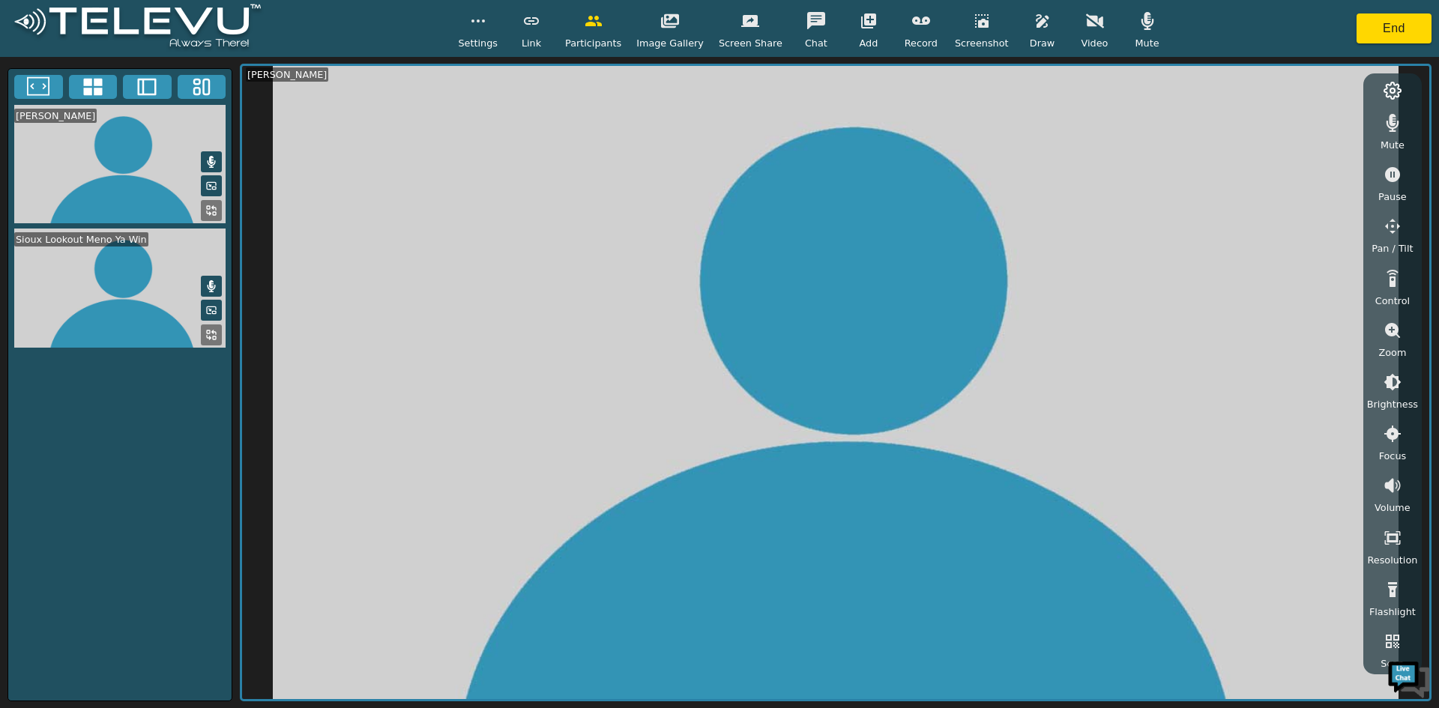
click at [807, 14] on icon "button" at bounding box center [816, 21] width 18 height 18
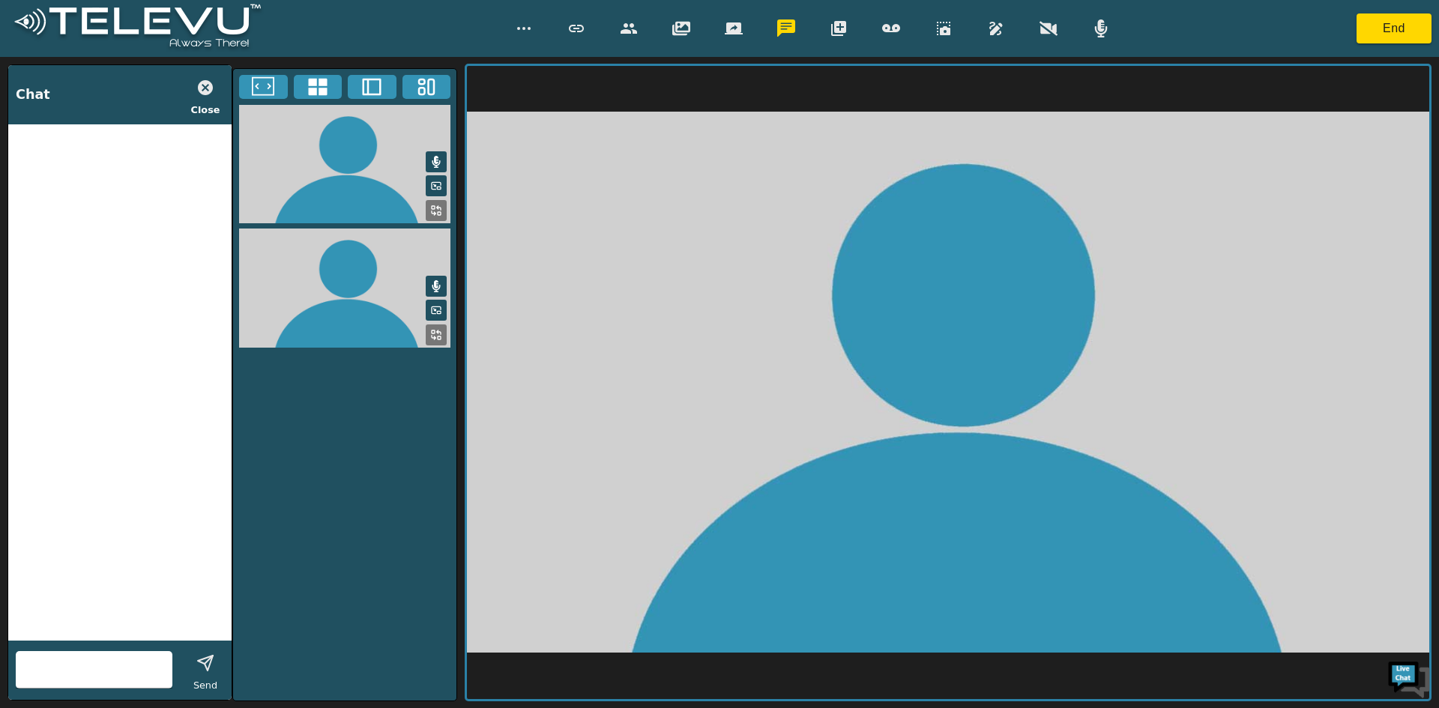
drag, startPoint x: 110, startPoint y: 682, endPoint x: 134, endPoint y: 660, distance: 32.4
click at [109, 683] on div at bounding box center [94, 669] width 157 height 37
type input "im going to another computer"
